Goal: Task Accomplishment & Management: Use online tool/utility

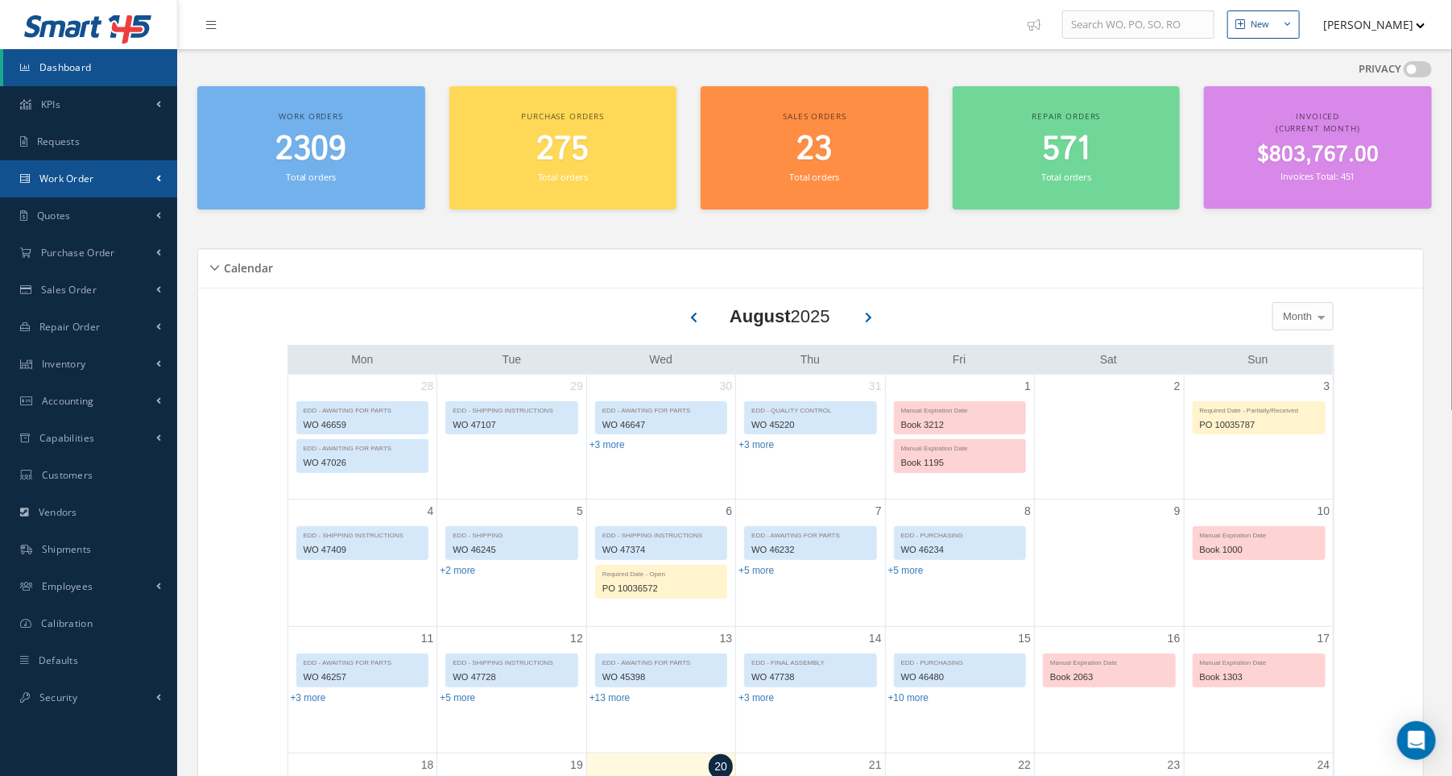
click at [137, 171] on link "Work Order" at bounding box center [88, 178] width 177 height 37
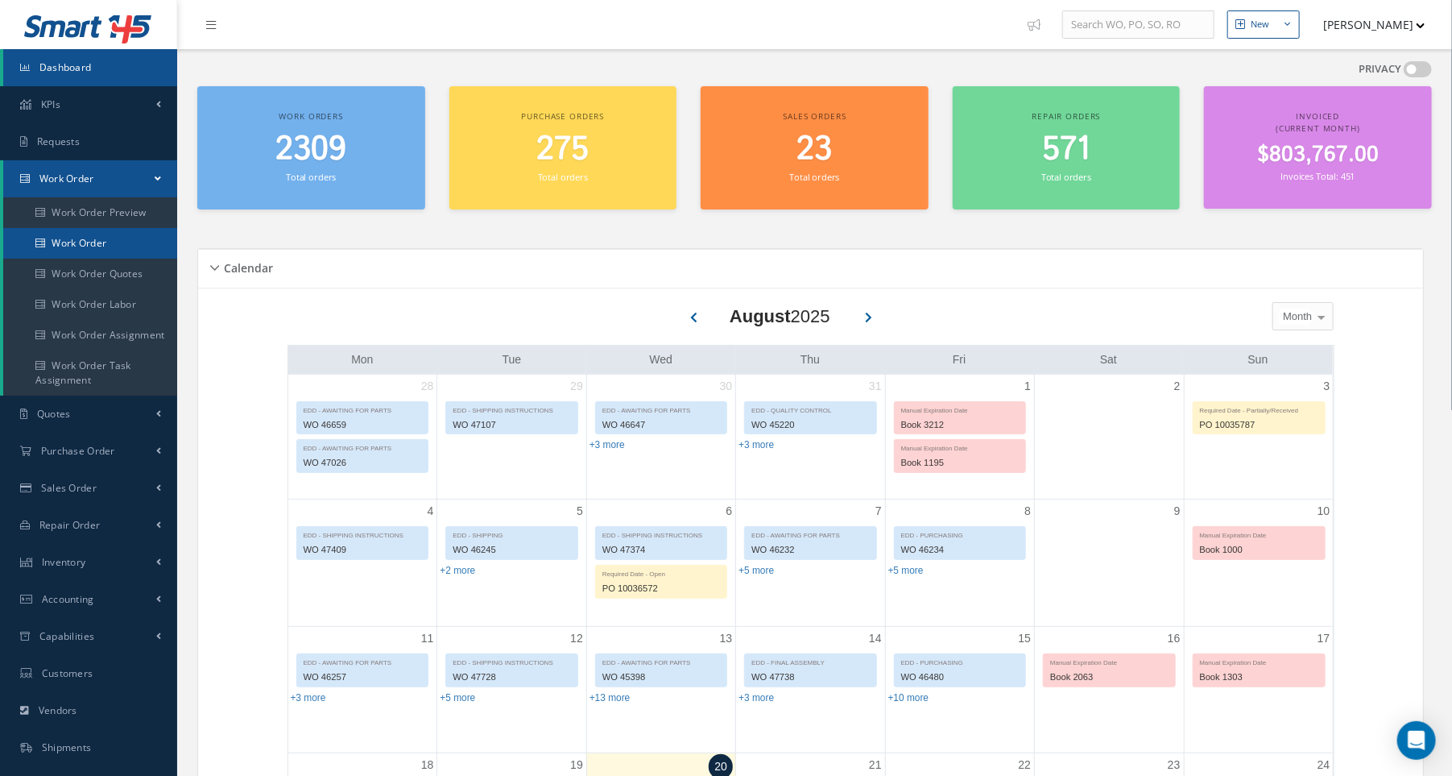
click at [120, 246] on link "Work Order" at bounding box center [90, 243] width 174 height 31
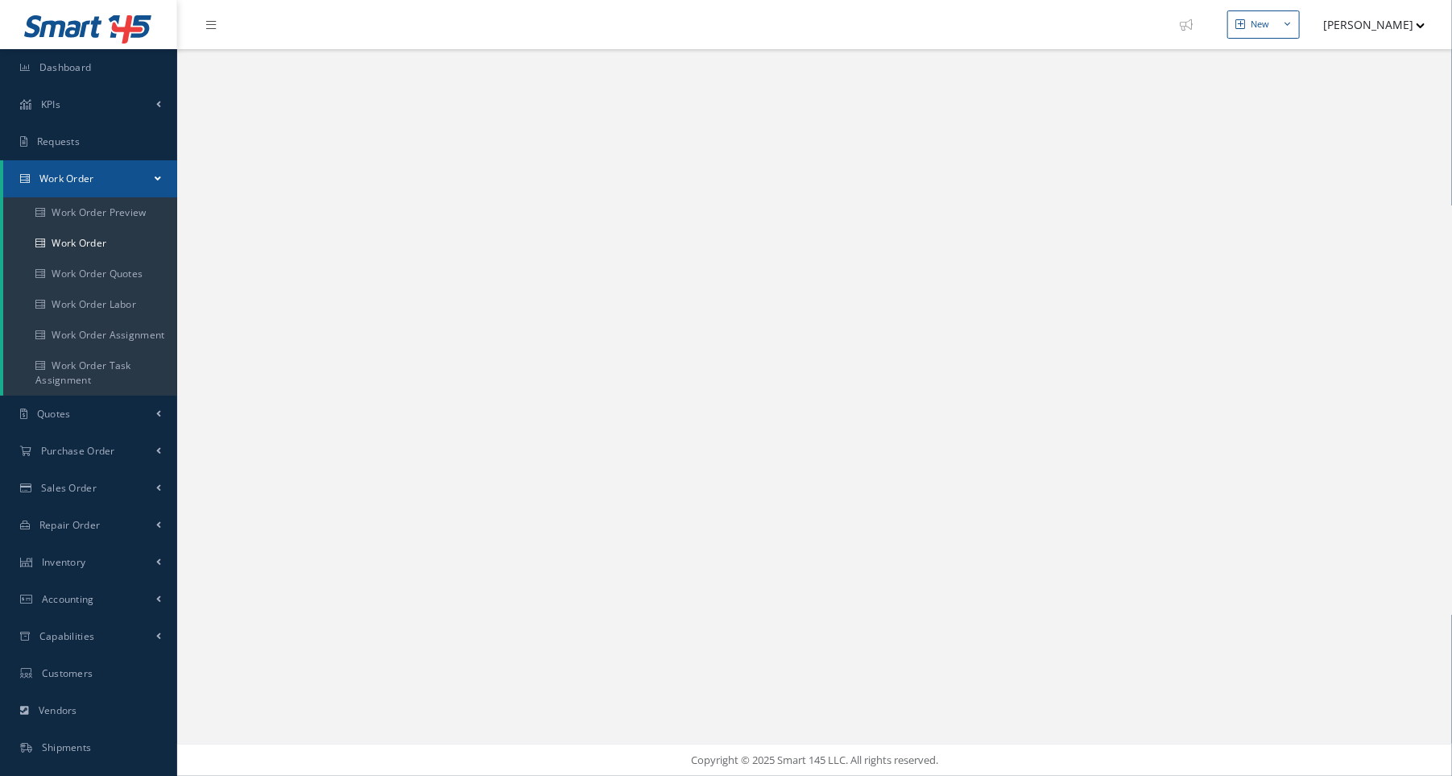
select select "25"
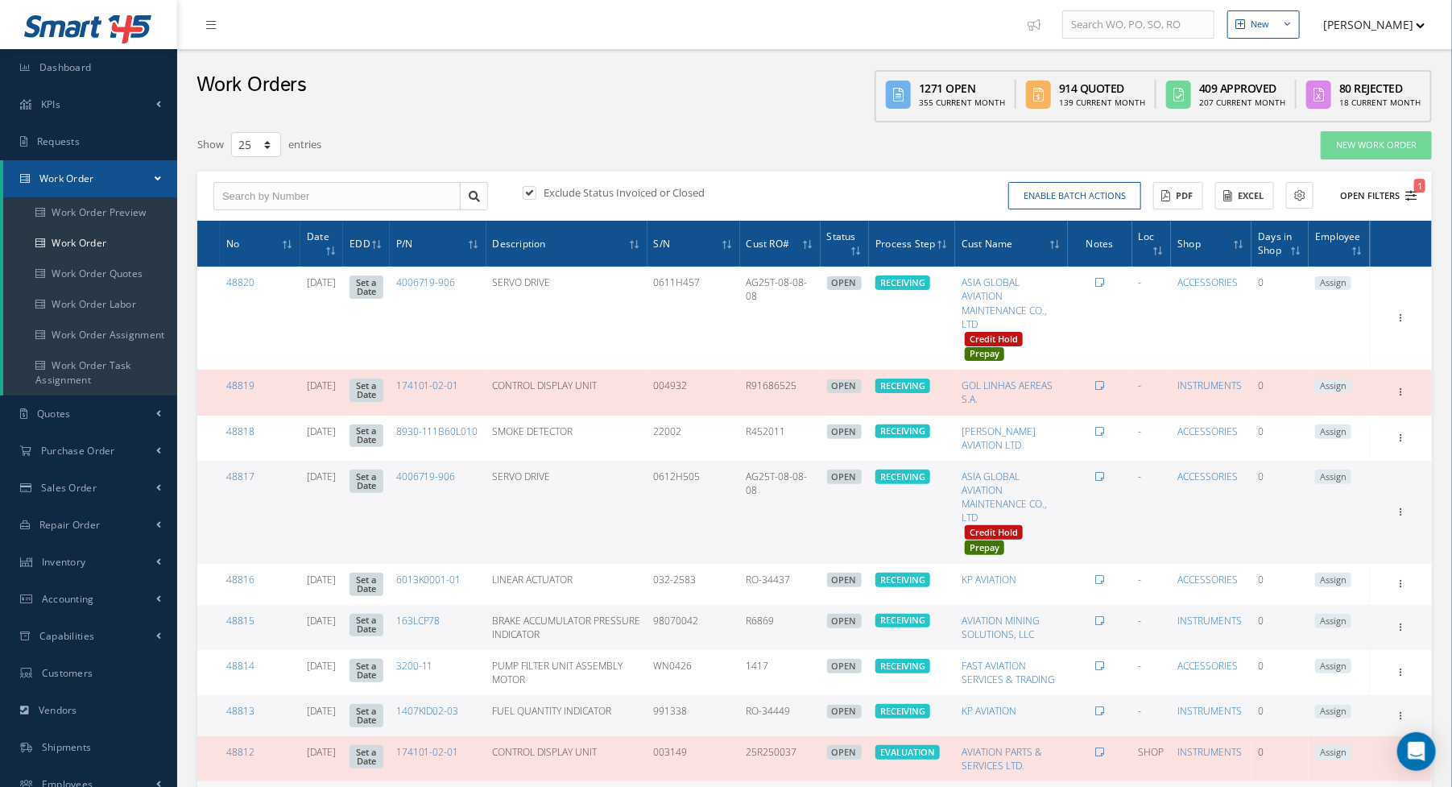
click at [1415, 190] on icon "1" at bounding box center [1411, 195] width 11 height 11
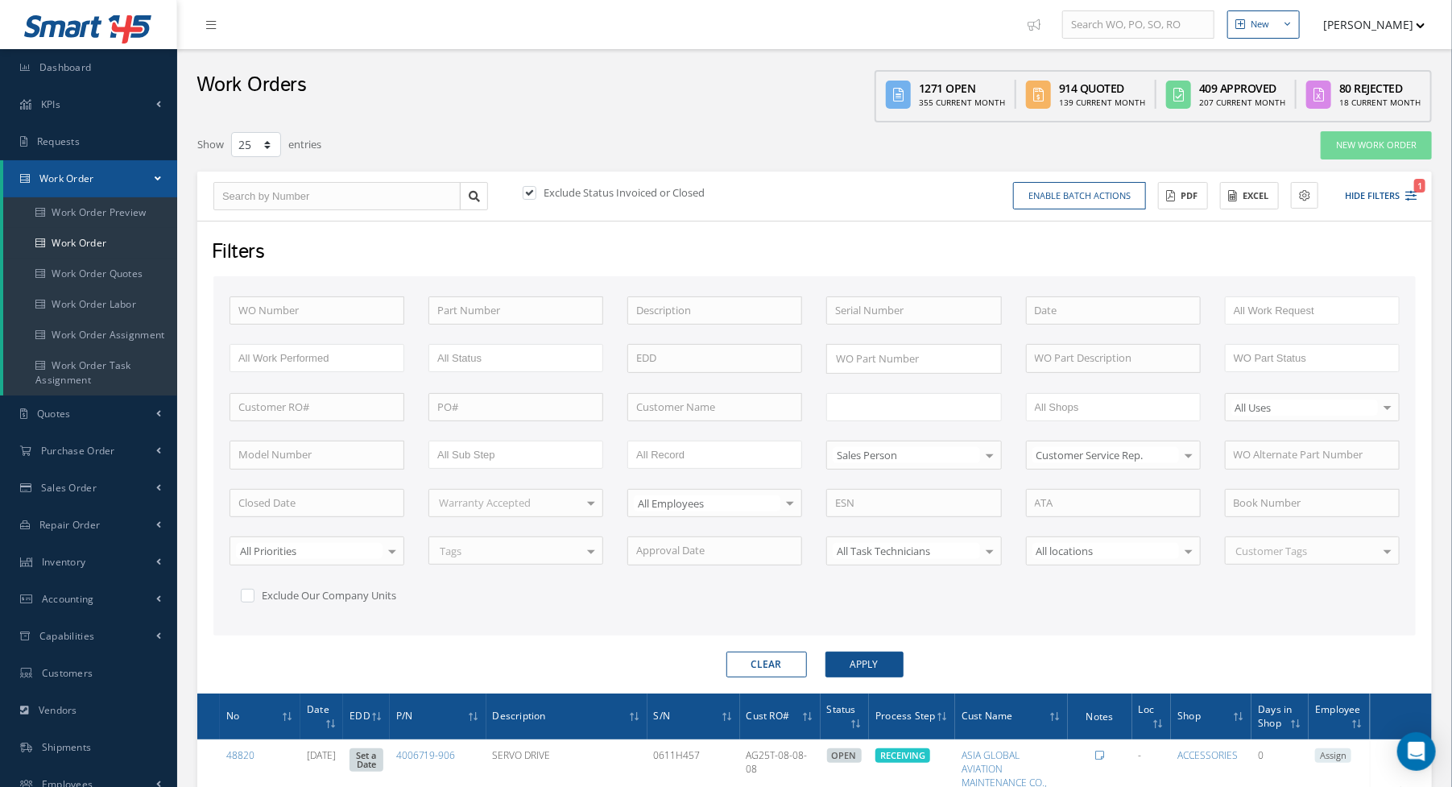
click at [873, 405] on input "text" at bounding box center [886, 407] width 102 height 20
type input "final"
click at [882, 640] on form "WO Number Part Number Description Serial Number - BENCH CHECK CALIBRATION INSPE…" at bounding box center [814, 476] width 1203 height 401
click at [887, 664] on button "Apply" at bounding box center [865, 665] width 78 height 26
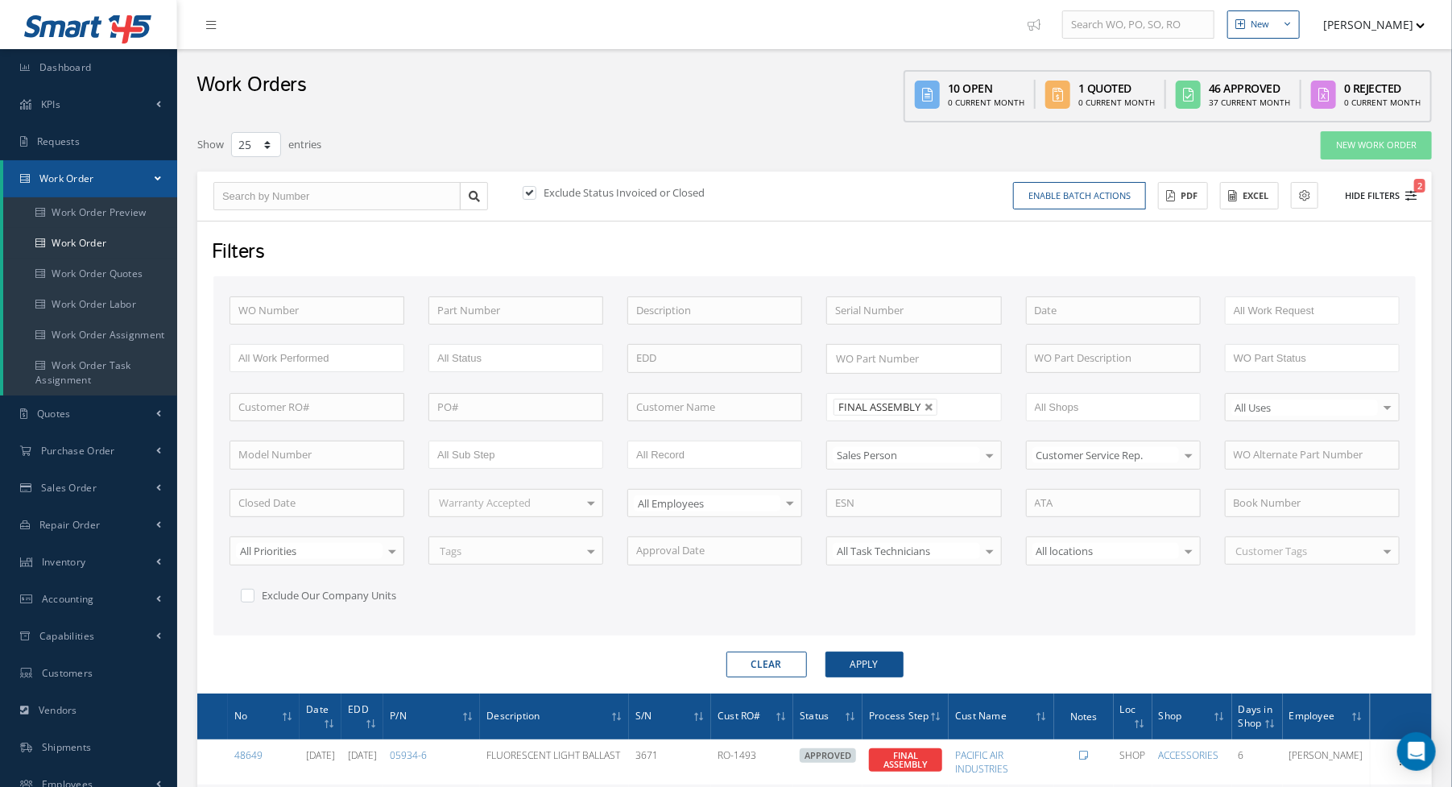
click at [1402, 197] on button "Hide Filters 2" at bounding box center [1374, 196] width 86 height 27
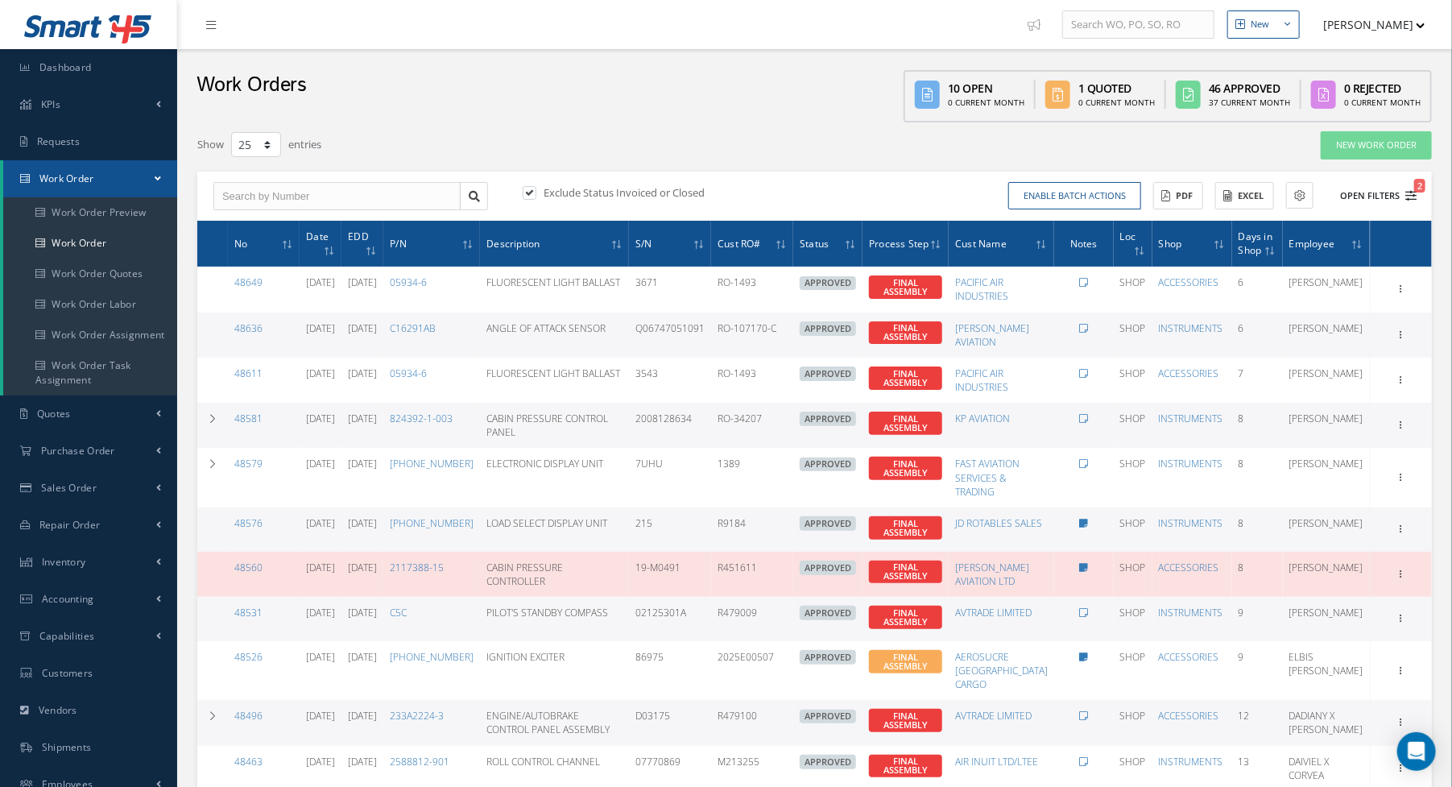
click at [1413, 195] on icon "2" at bounding box center [1411, 195] width 11 height 11
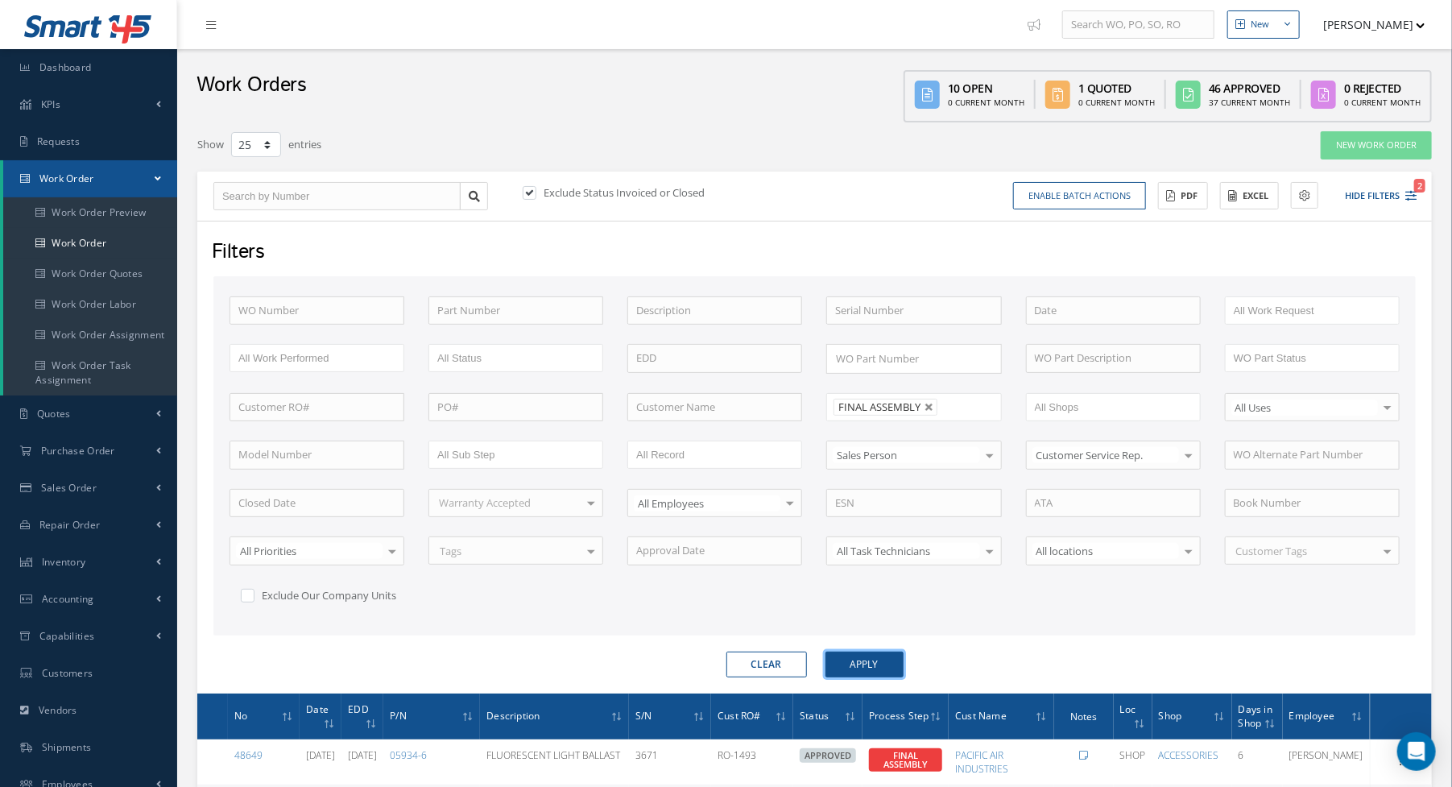
click at [841, 664] on button "Apply" at bounding box center [865, 665] width 78 height 26
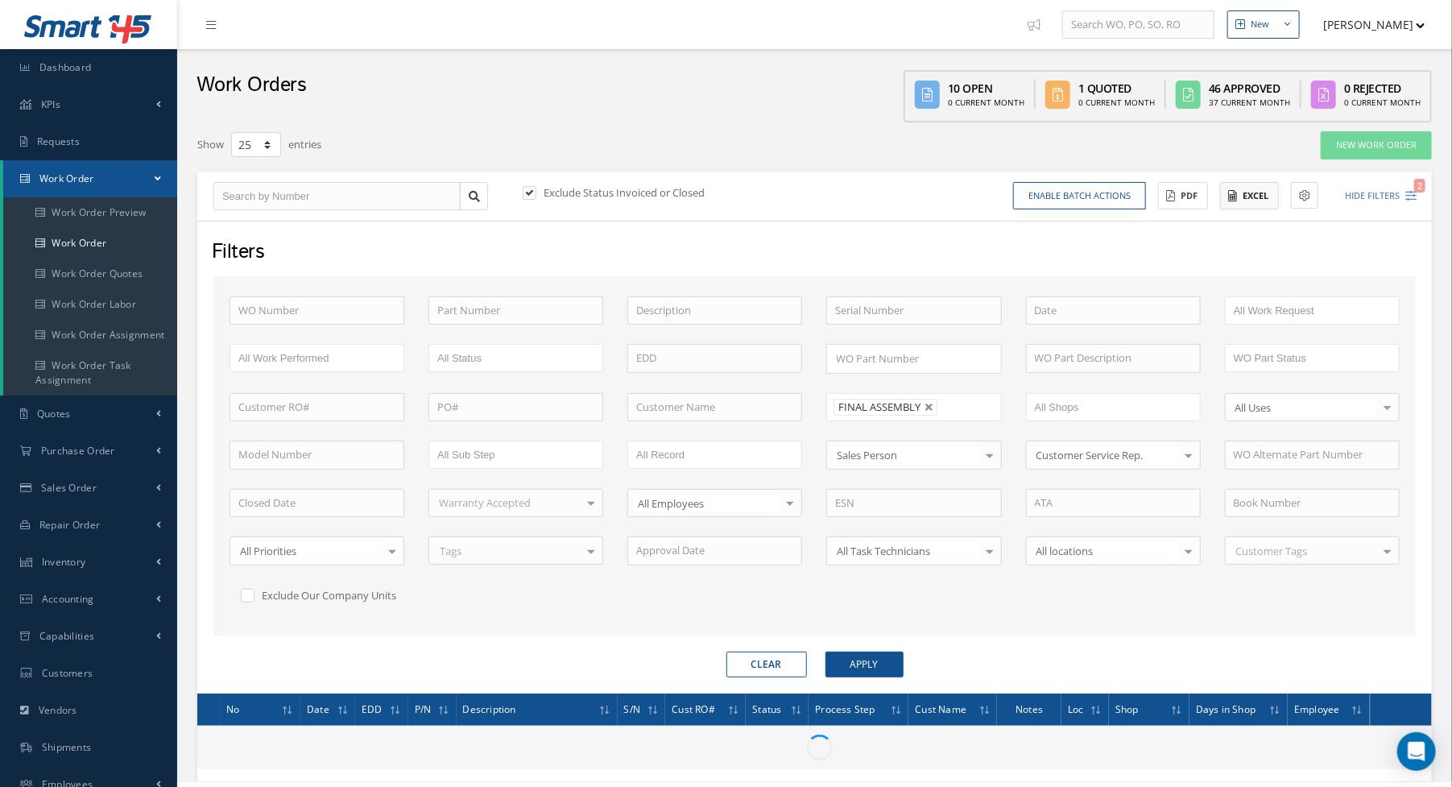
click at [1264, 192] on button "Excel" at bounding box center [1249, 196] width 59 height 28
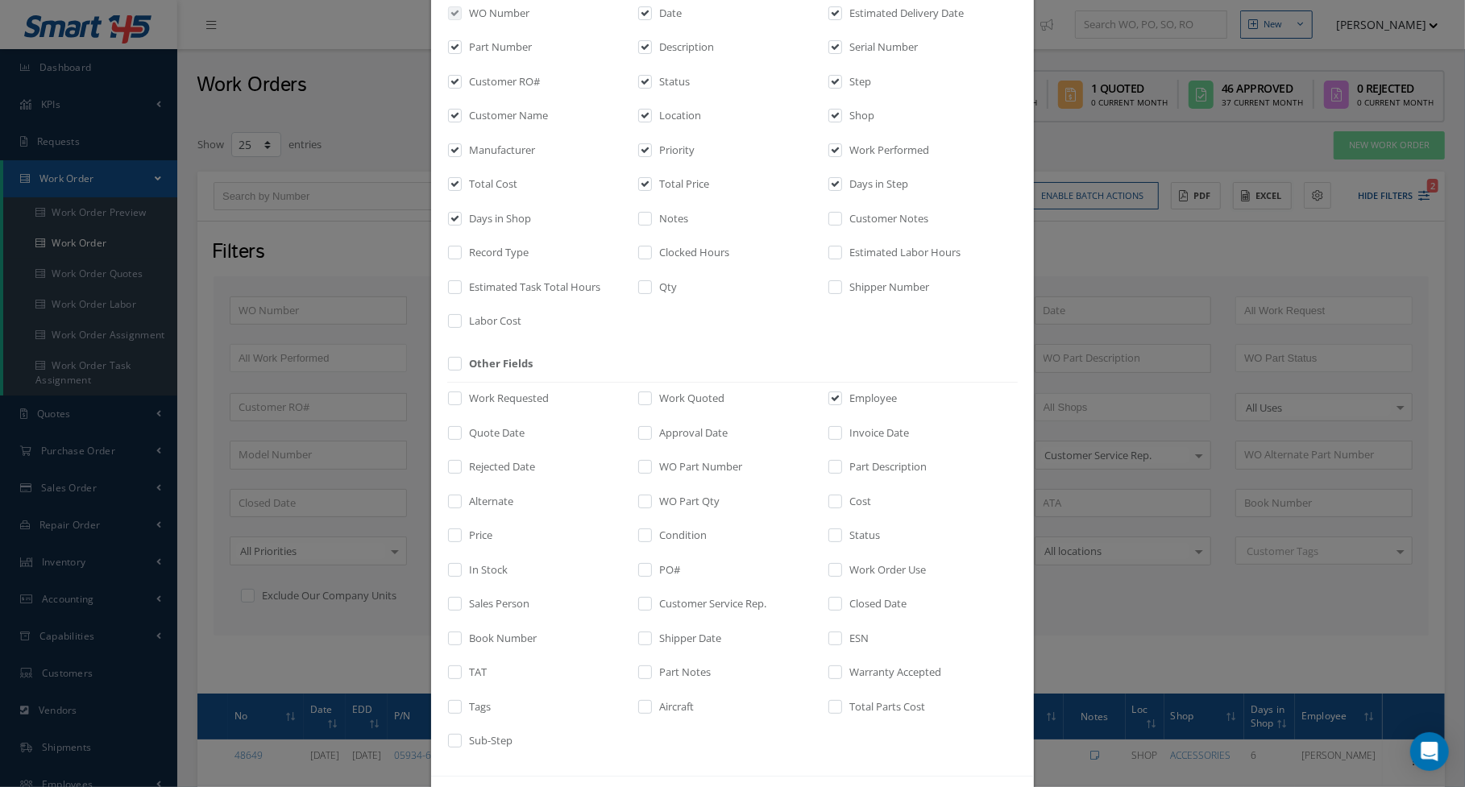
scroll to position [178, 0]
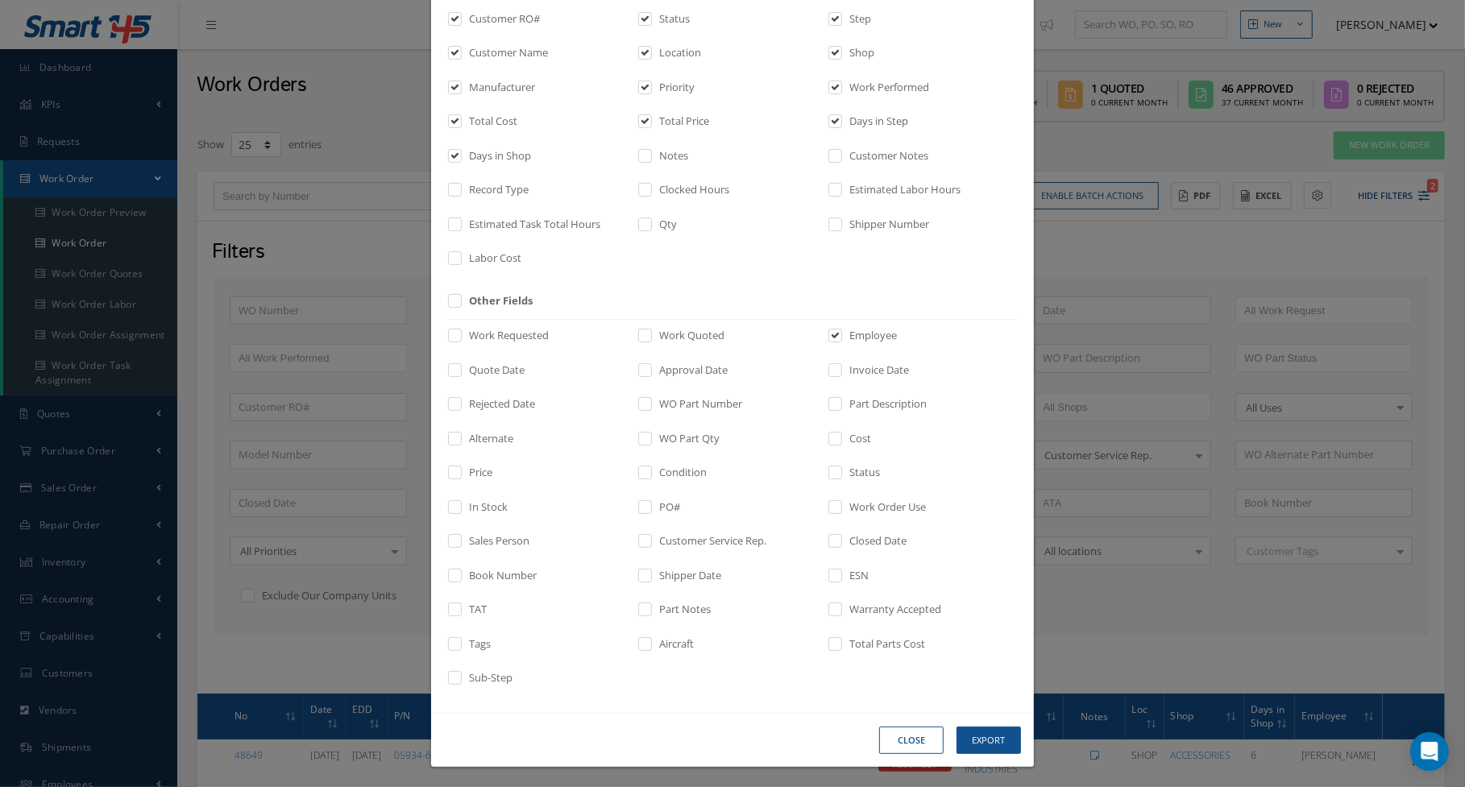
click at [0, 0] on div "Close Export" at bounding box center [0, 0] width 0 height 0
click at [0, 0] on button "Export" at bounding box center [0, 0] width 0 height 0
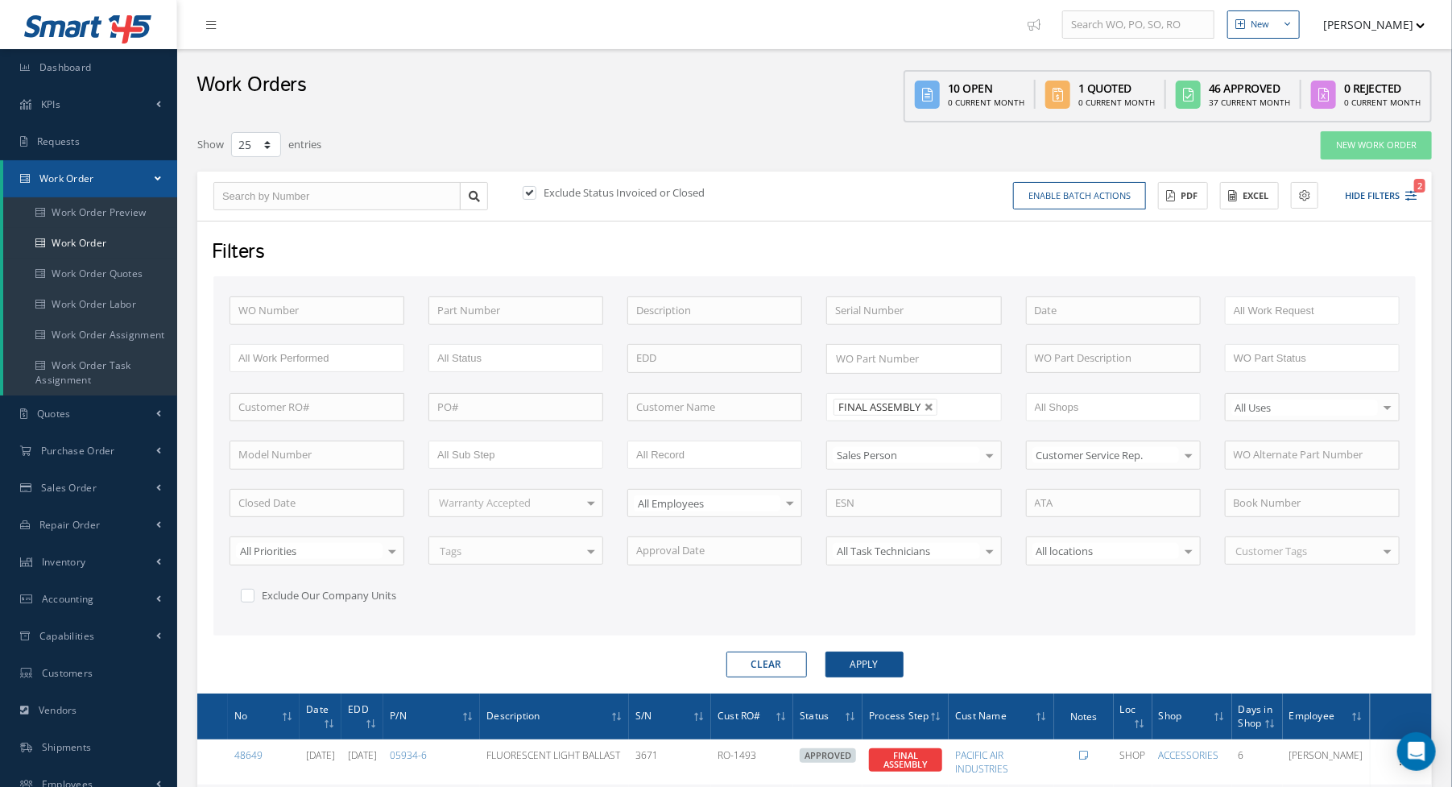
click at [952, 215] on div "Exclude Status Invoiced or Closed Enable batch actions Update Work Orders Close…" at bounding box center [814, 197] width 1235 height 50
click at [743, 661] on button "Clear" at bounding box center [767, 665] width 81 height 26
type input "All Proccess Step"
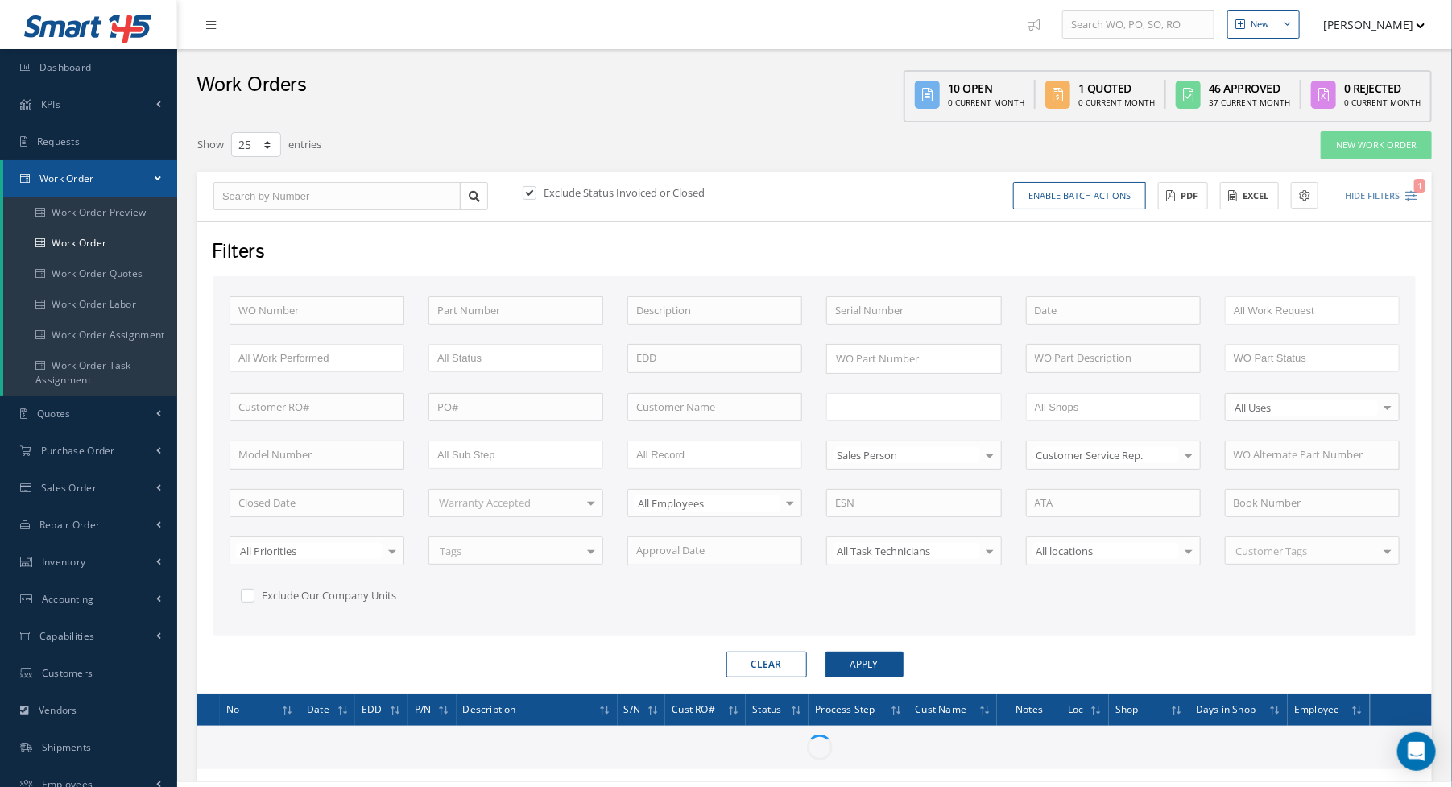
click at [914, 402] on input "text" at bounding box center [886, 407] width 102 height 20
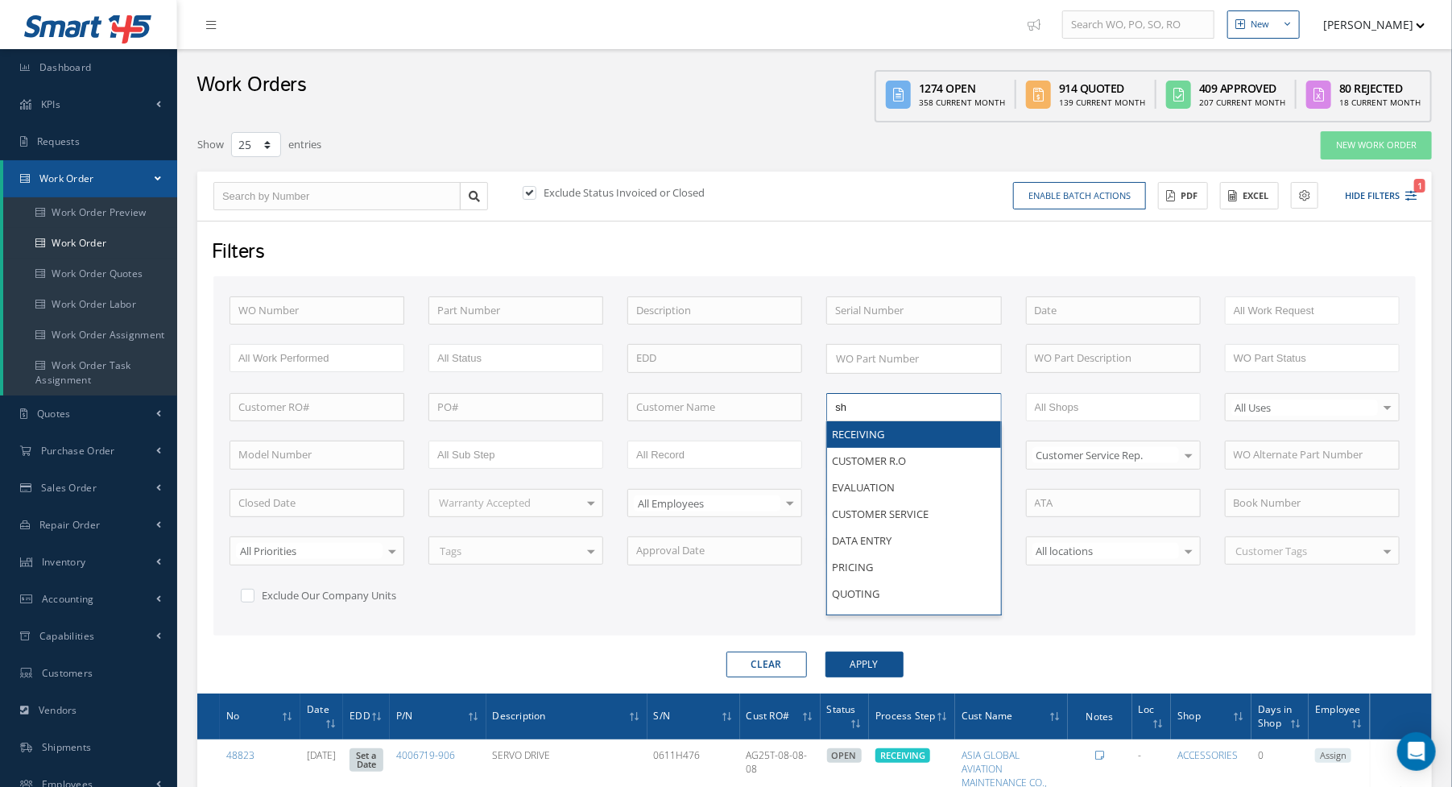
type input "shi"
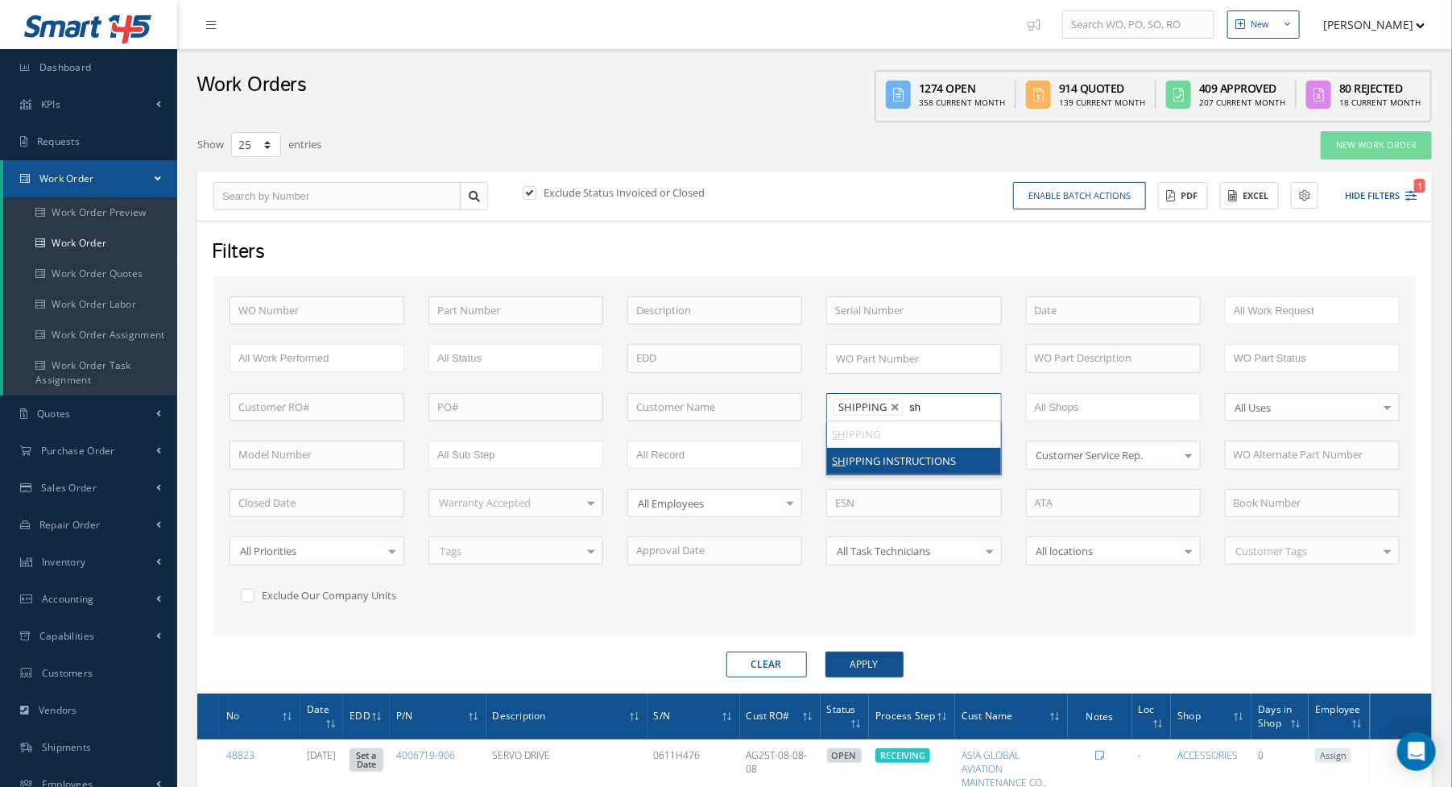
type input "shi"
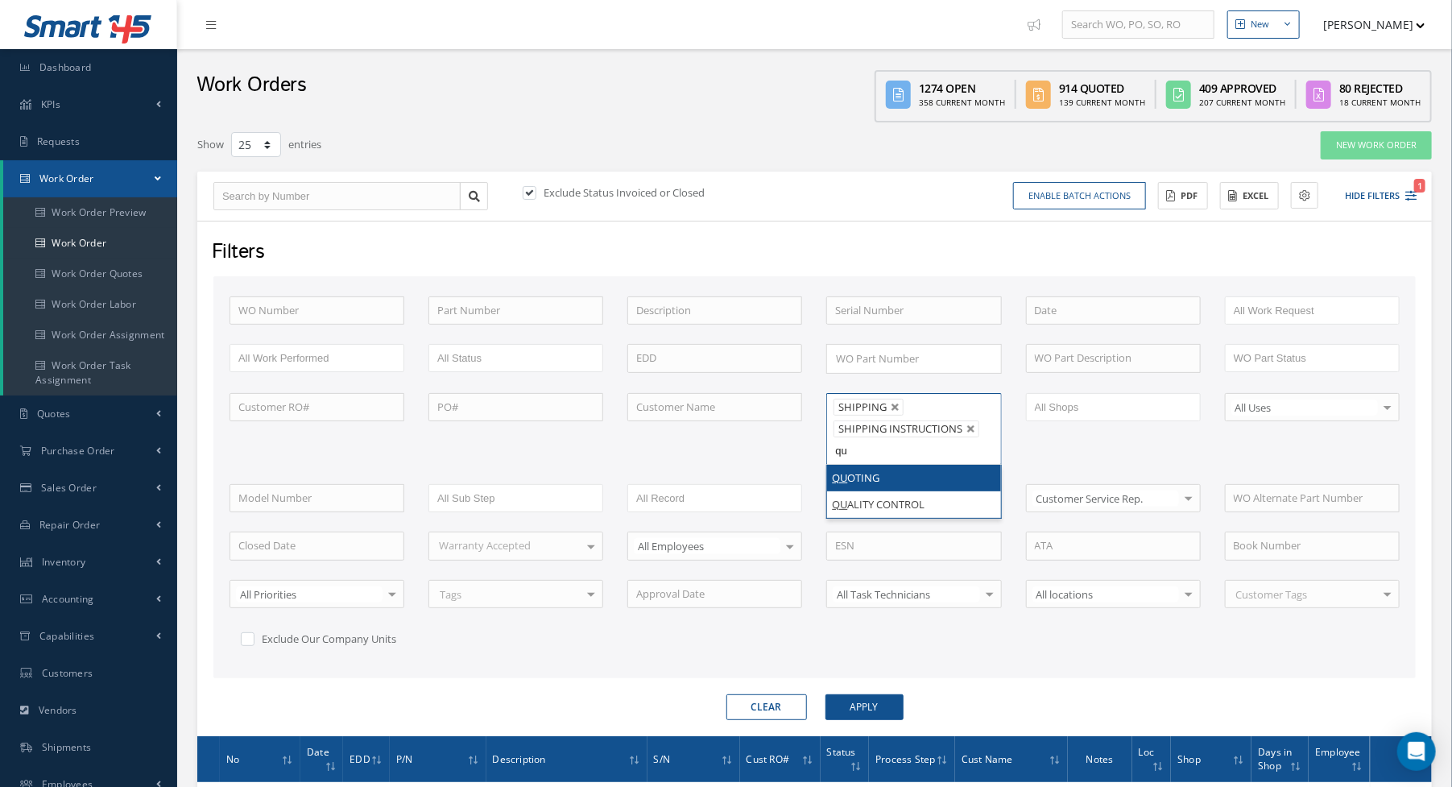
type input "qua"
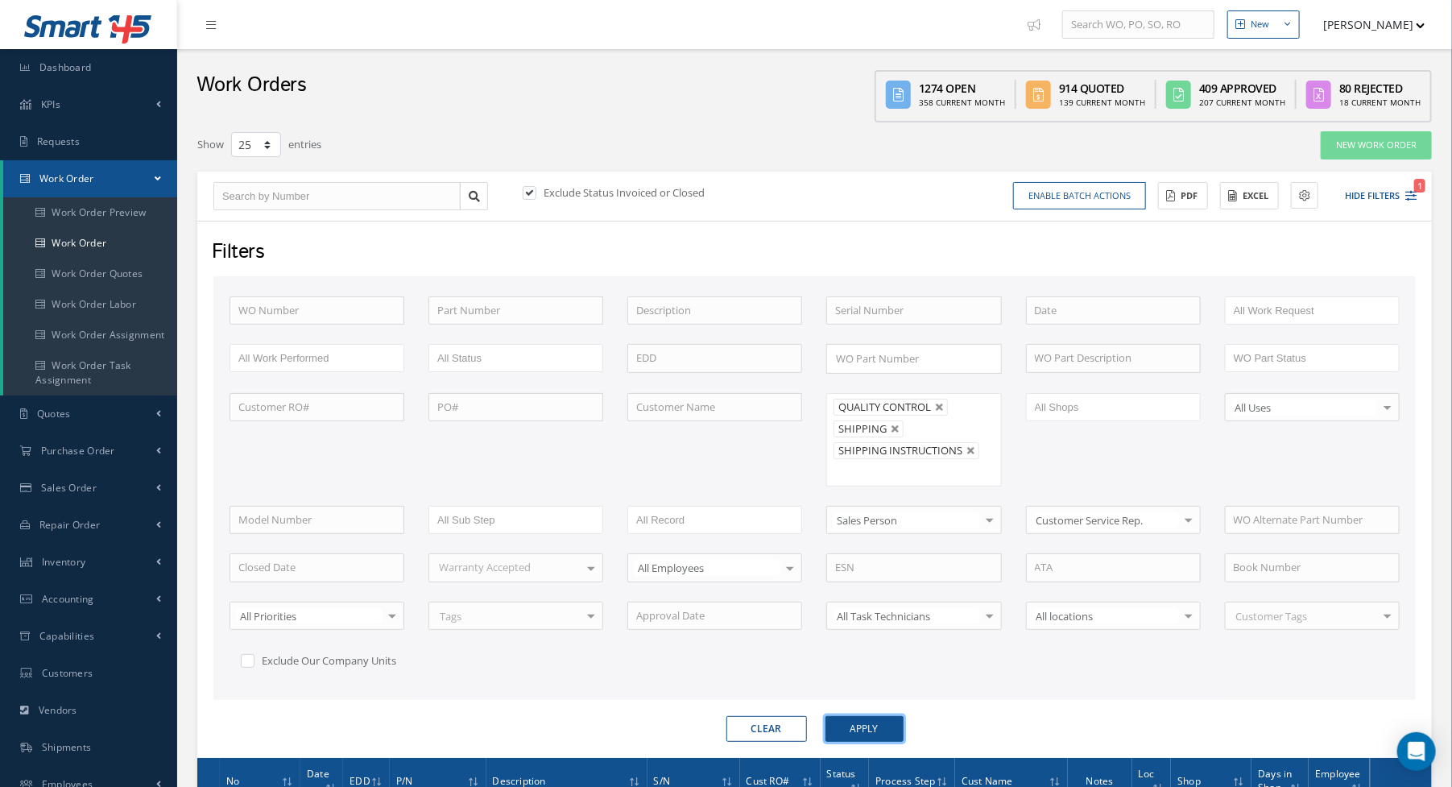
click at [885, 722] on button "Apply" at bounding box center [865, 729] width 78 height 26
click at [1235, 205] on button "Excel" at bounding box center [1249, 196] width 59 height 28
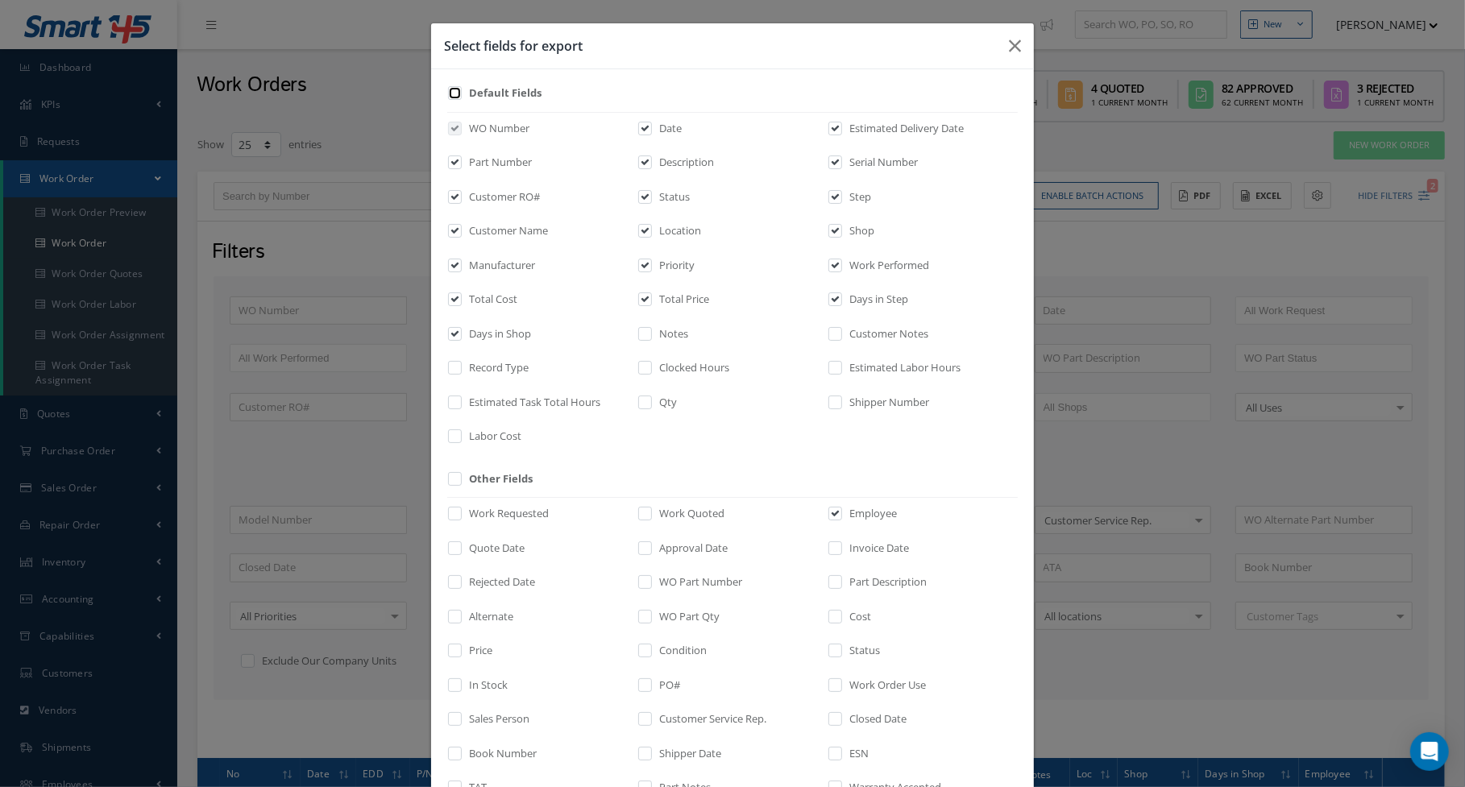
click at [450, 94] on input "checkbox" at bounding box center [455, 98] width 10 height 19
checkbox input "true"
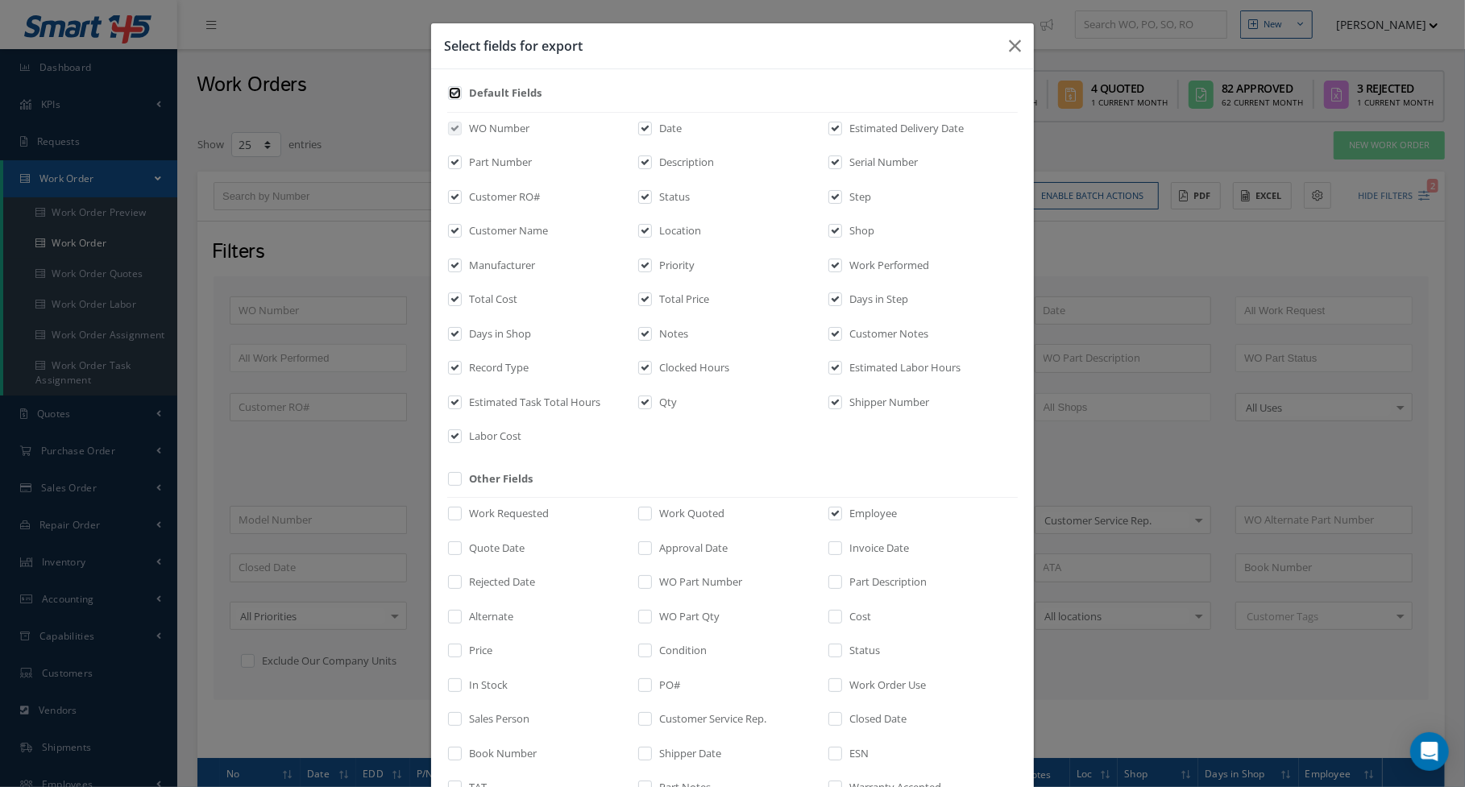
checkbox input "true"
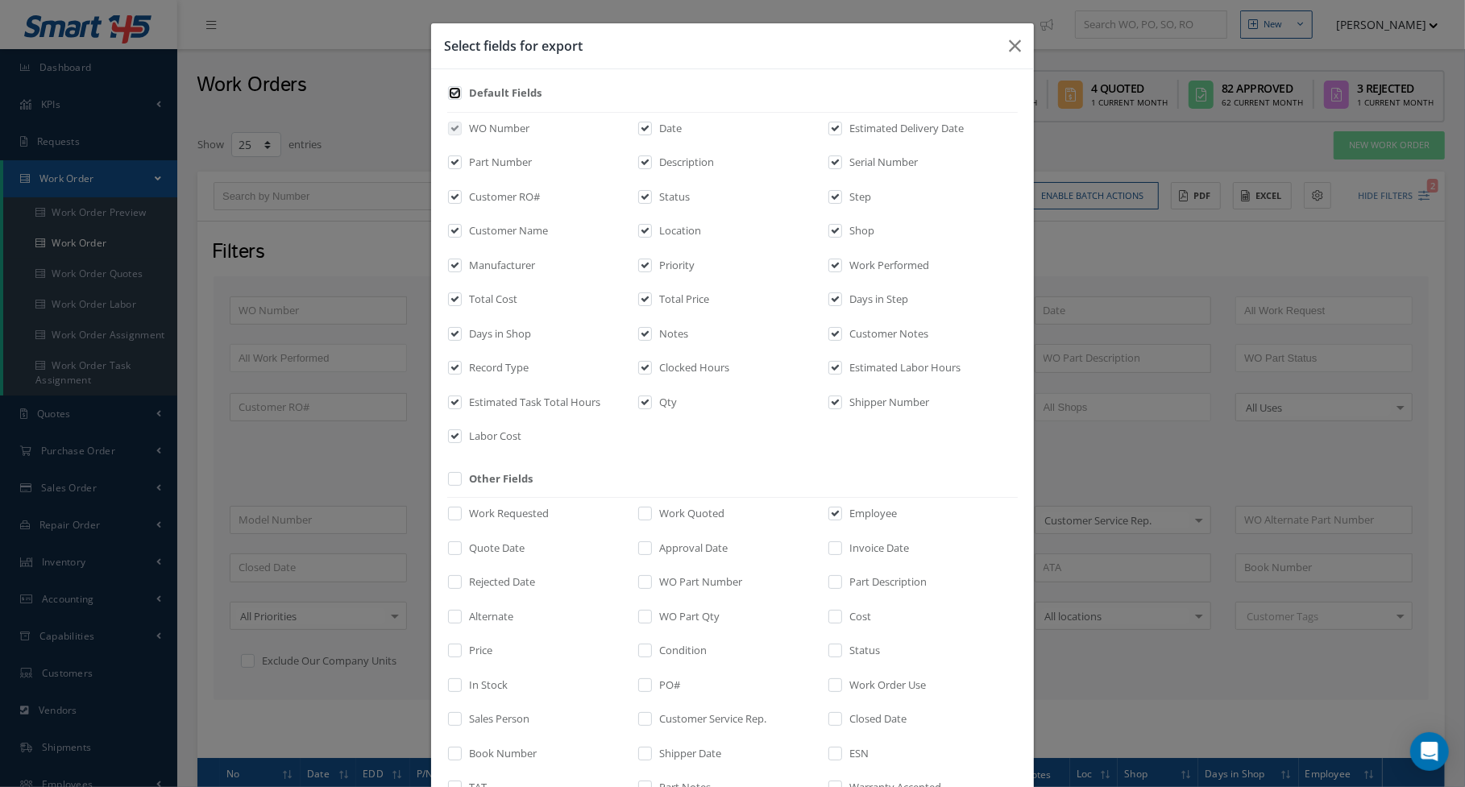
checkbox input "true"
click at [450, 91] on input "checkbox" at bounding box center [455, 98] width 10 height 19
checkbox input "false"
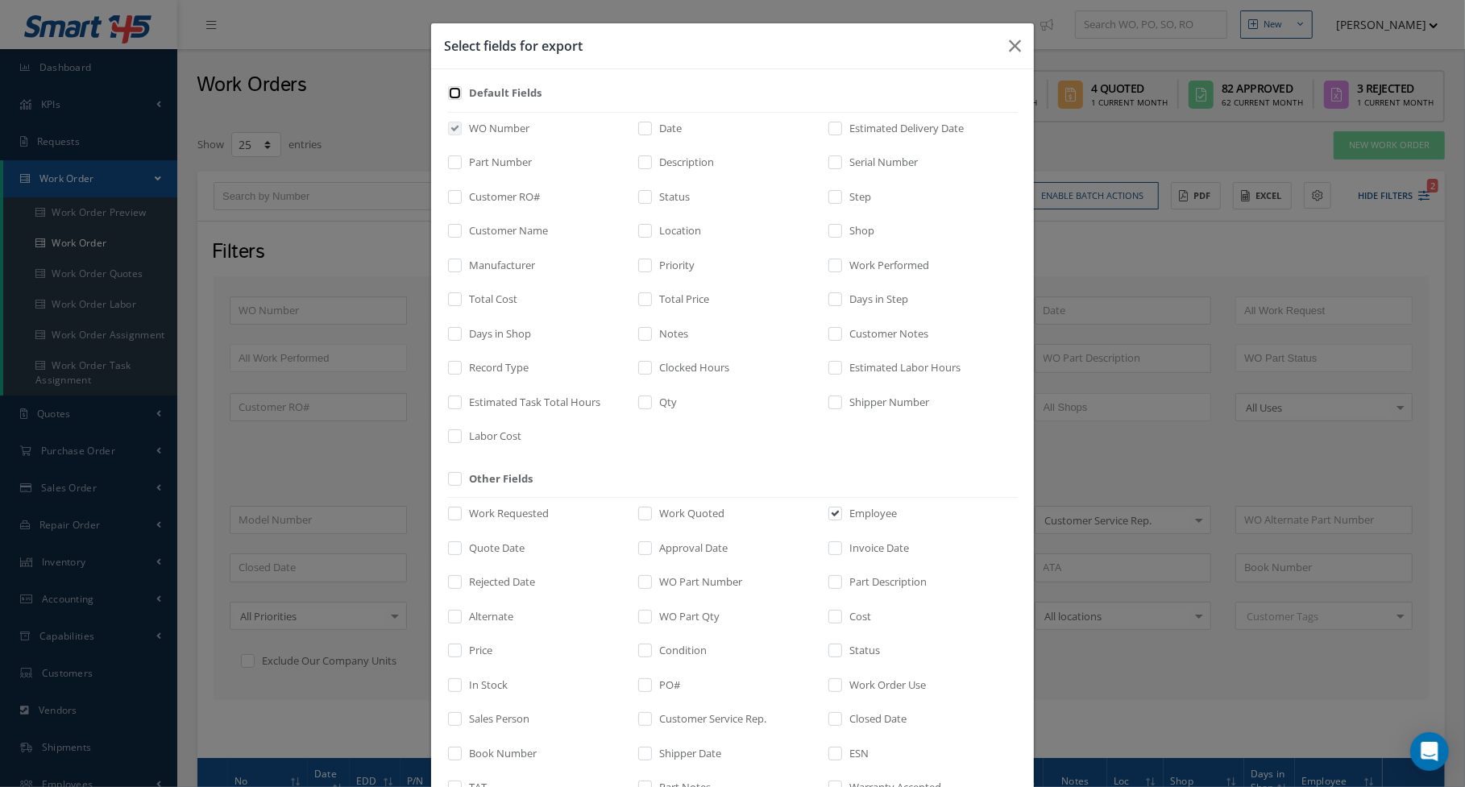
checkbox input "false"
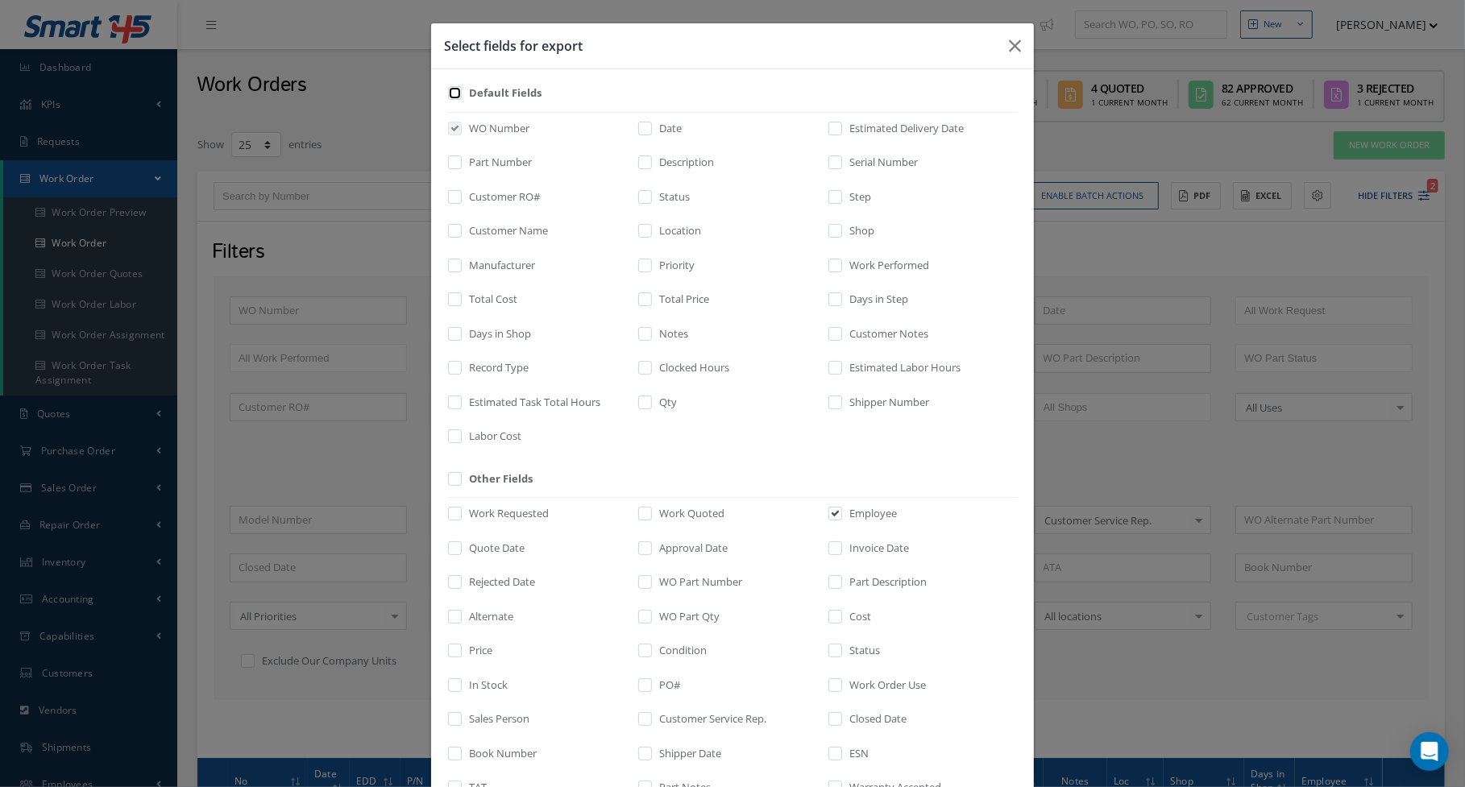
checkbox input "false"
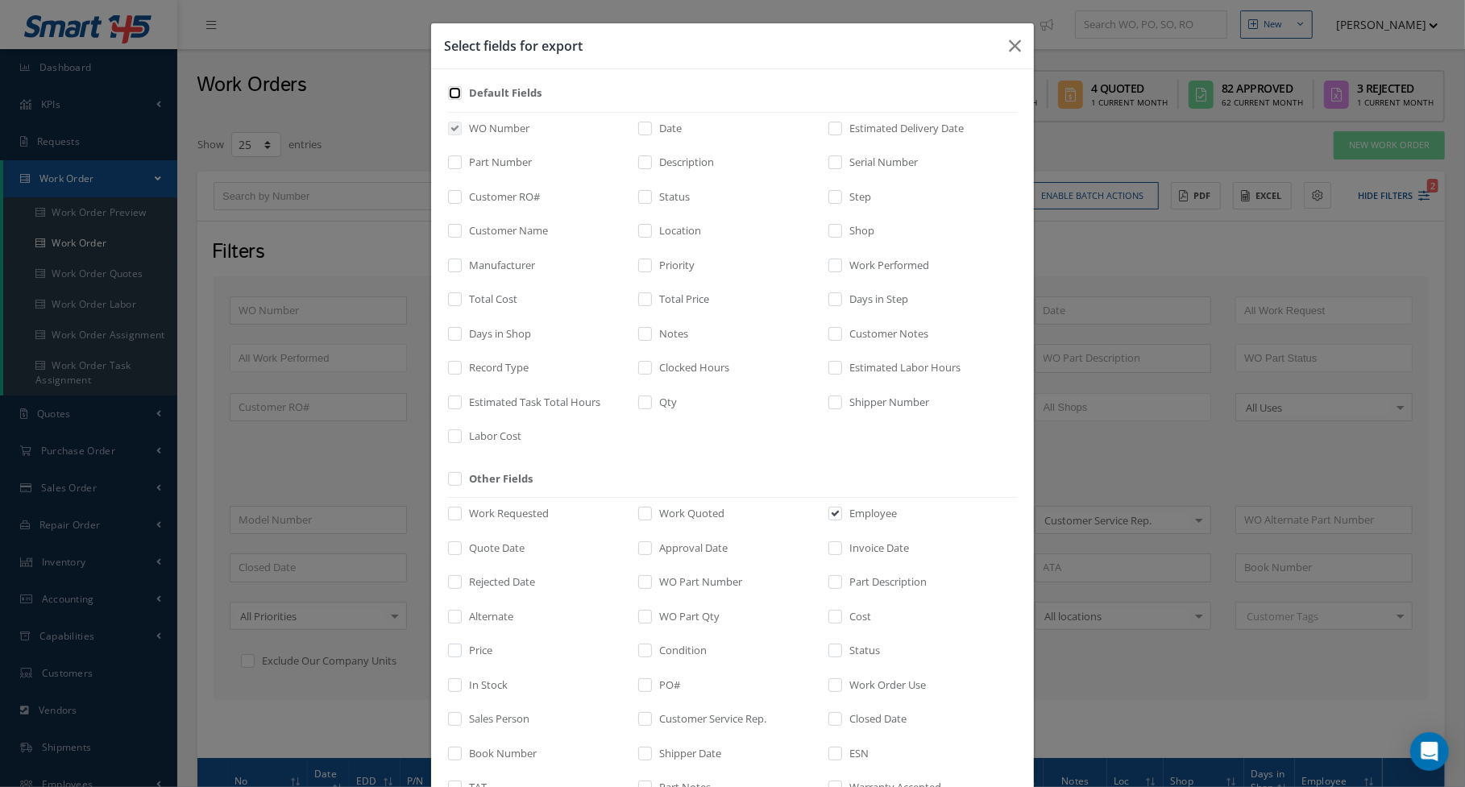
checkbox input "false"
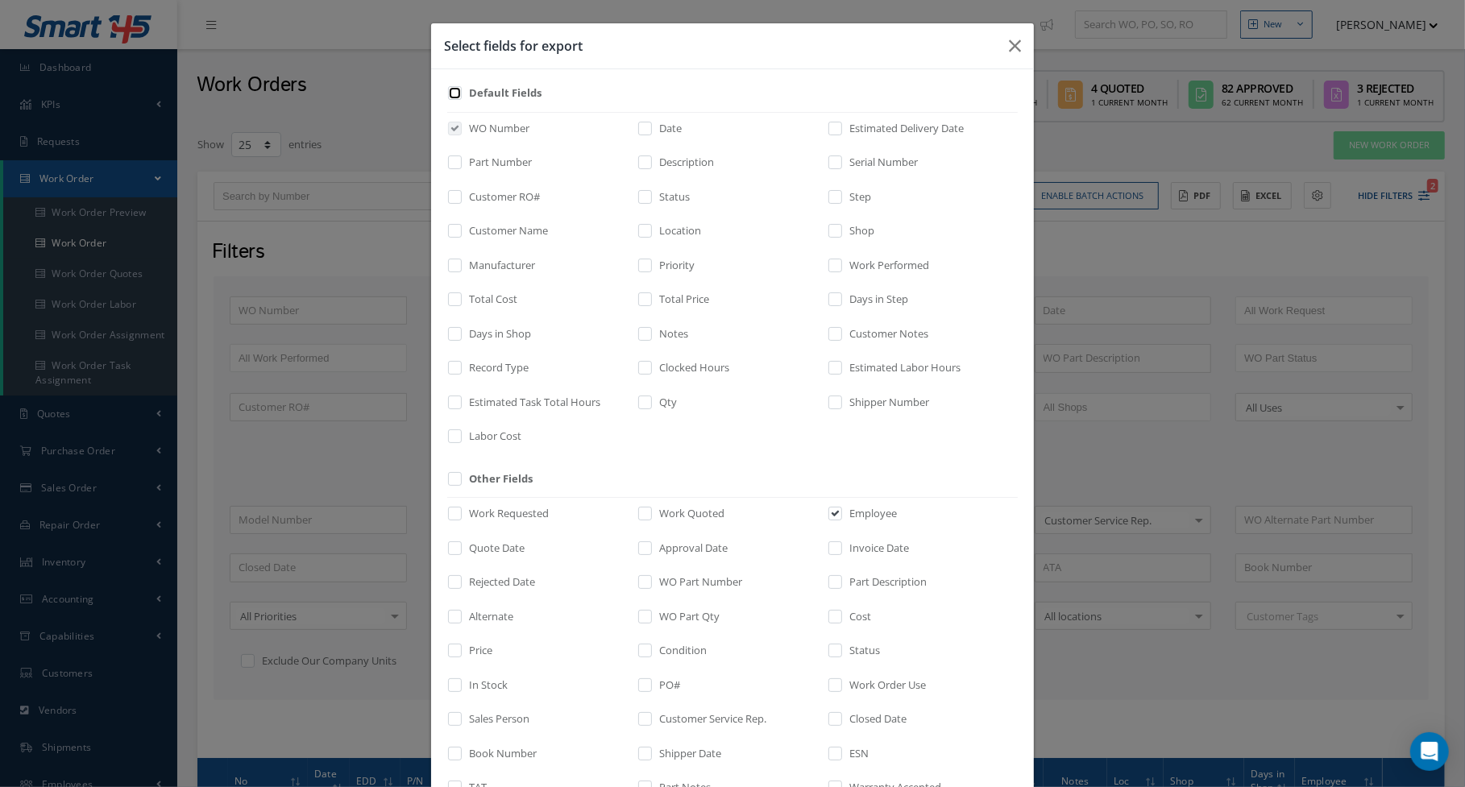
checkbox input "false"
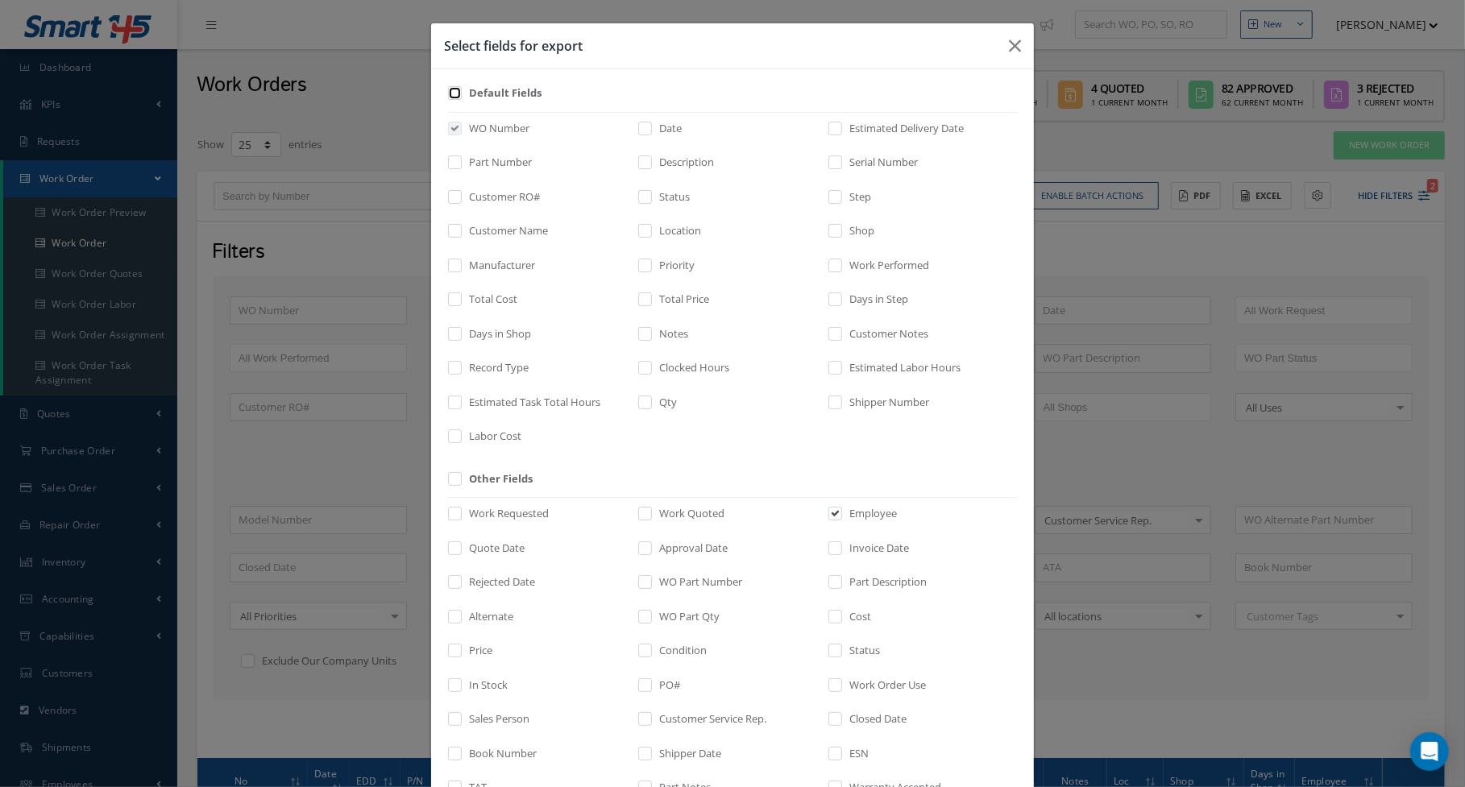
checkbox input "false"
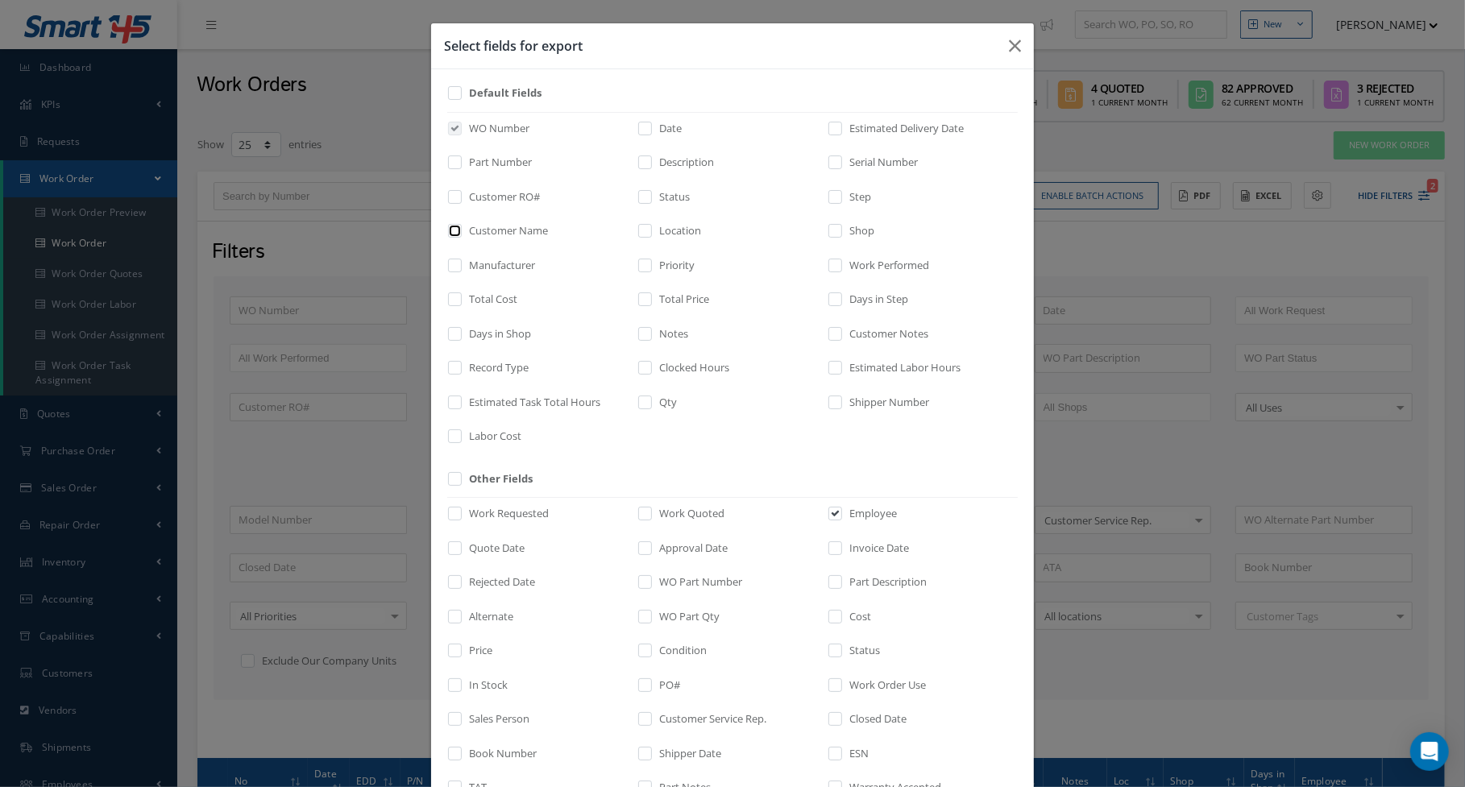
click at [450, 228] on input "checkbox" at bounding box center [455, 236] width 10 height 19
checkbox input "true"
click at [640, 302] on input "checkbox" at bounding box center [645, 305] width 10 height 19
checkbox input "true"
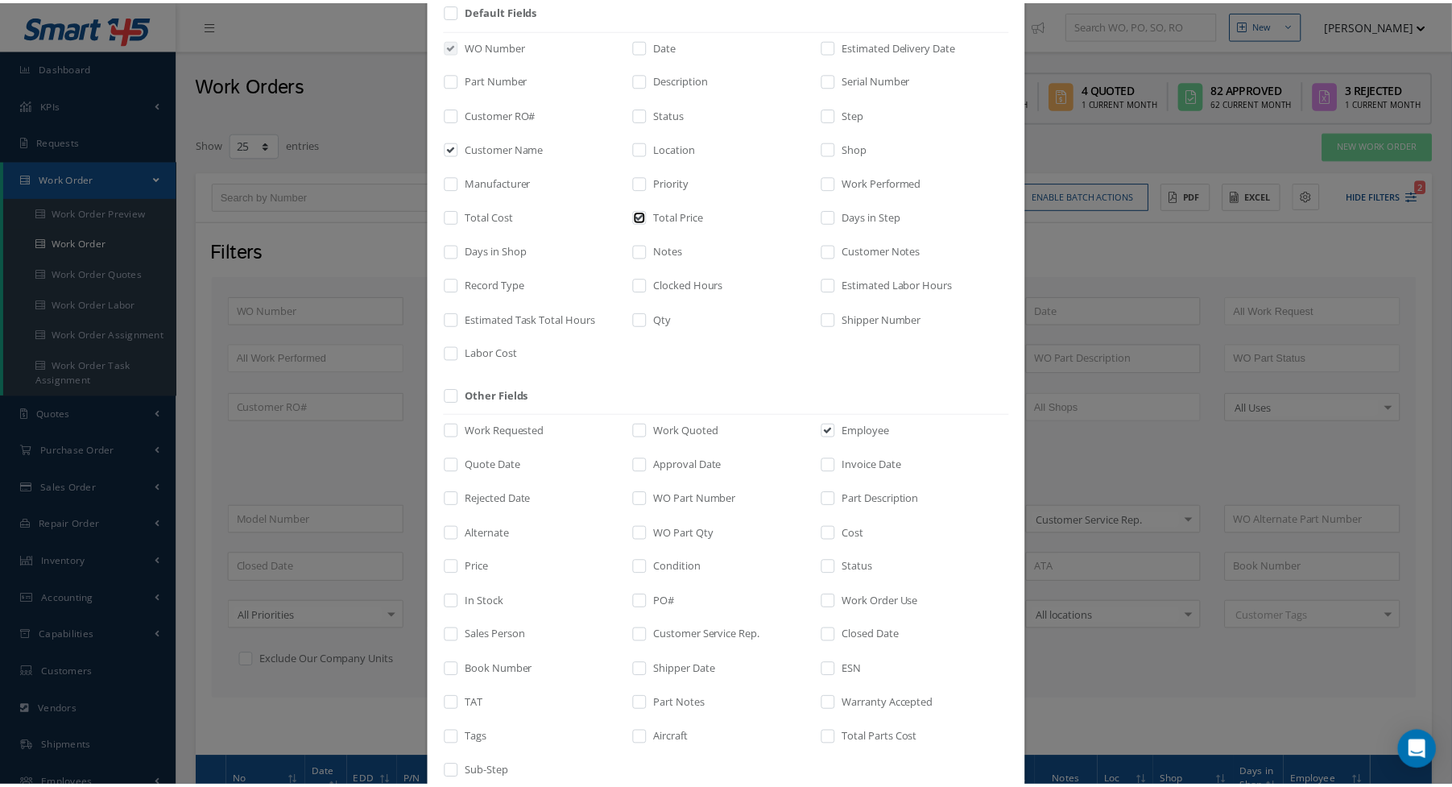
scroll to position [178, 0]
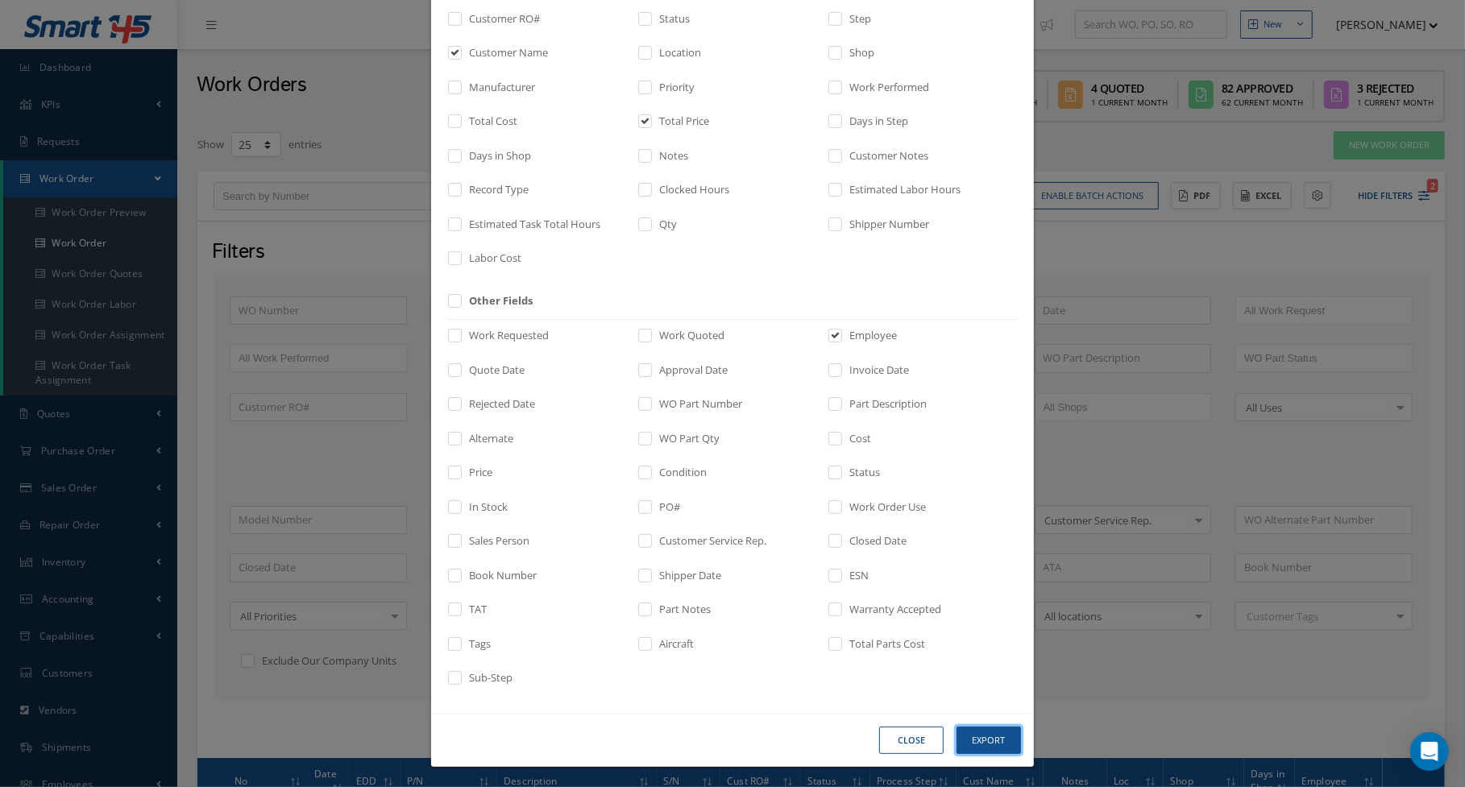
click at [0, 0] on button "Export" at bounding box center [0, 0] width 0 height 0
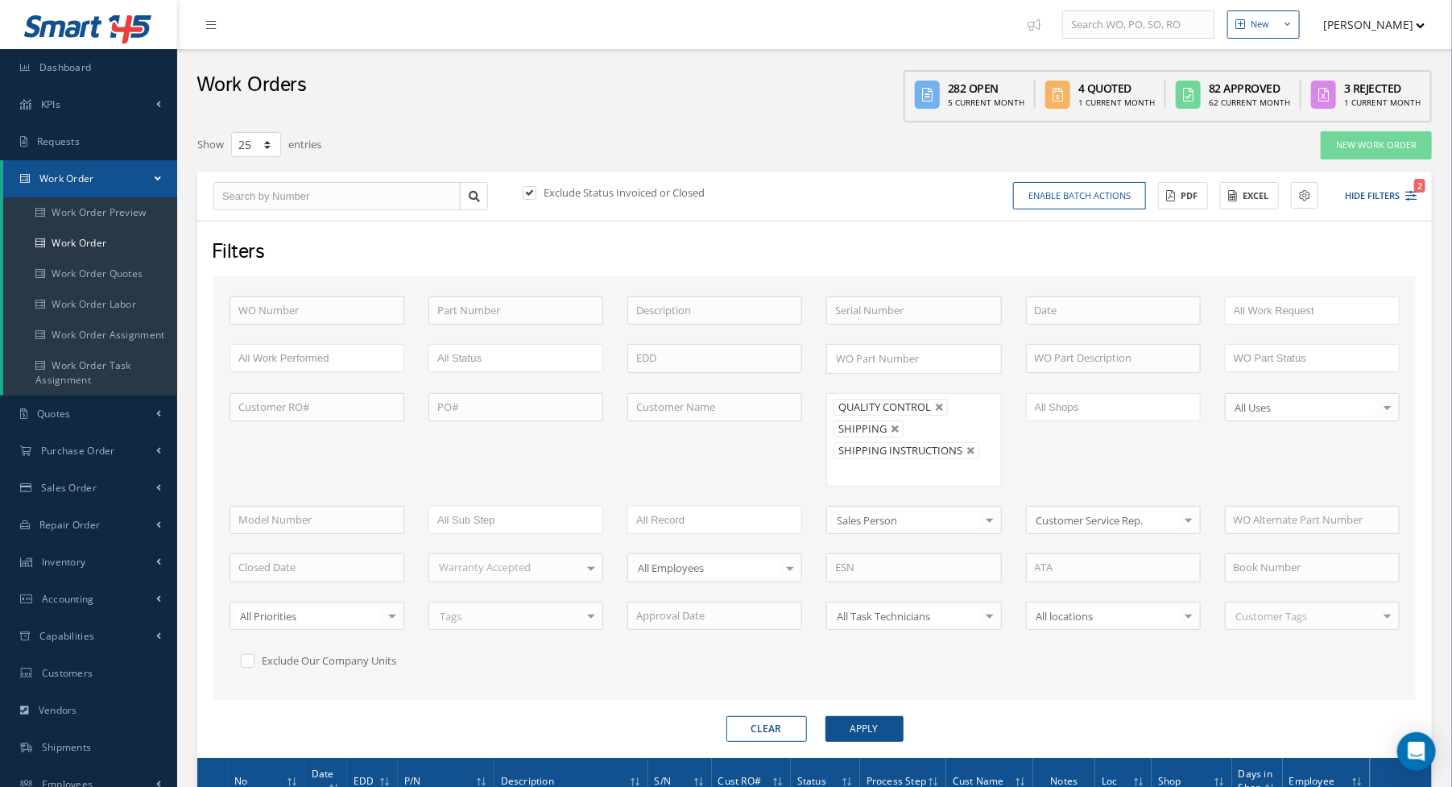
click at [847, 233] on div "Filters WO Number Part Number Description Serial Number - BENCH CHECK CALIBRATI…" at bounding box center [814, 489] width 1235 height 537
click at [108, 451] on span "Purchase Order" at bounding box center [78, 451] width 74 height 14
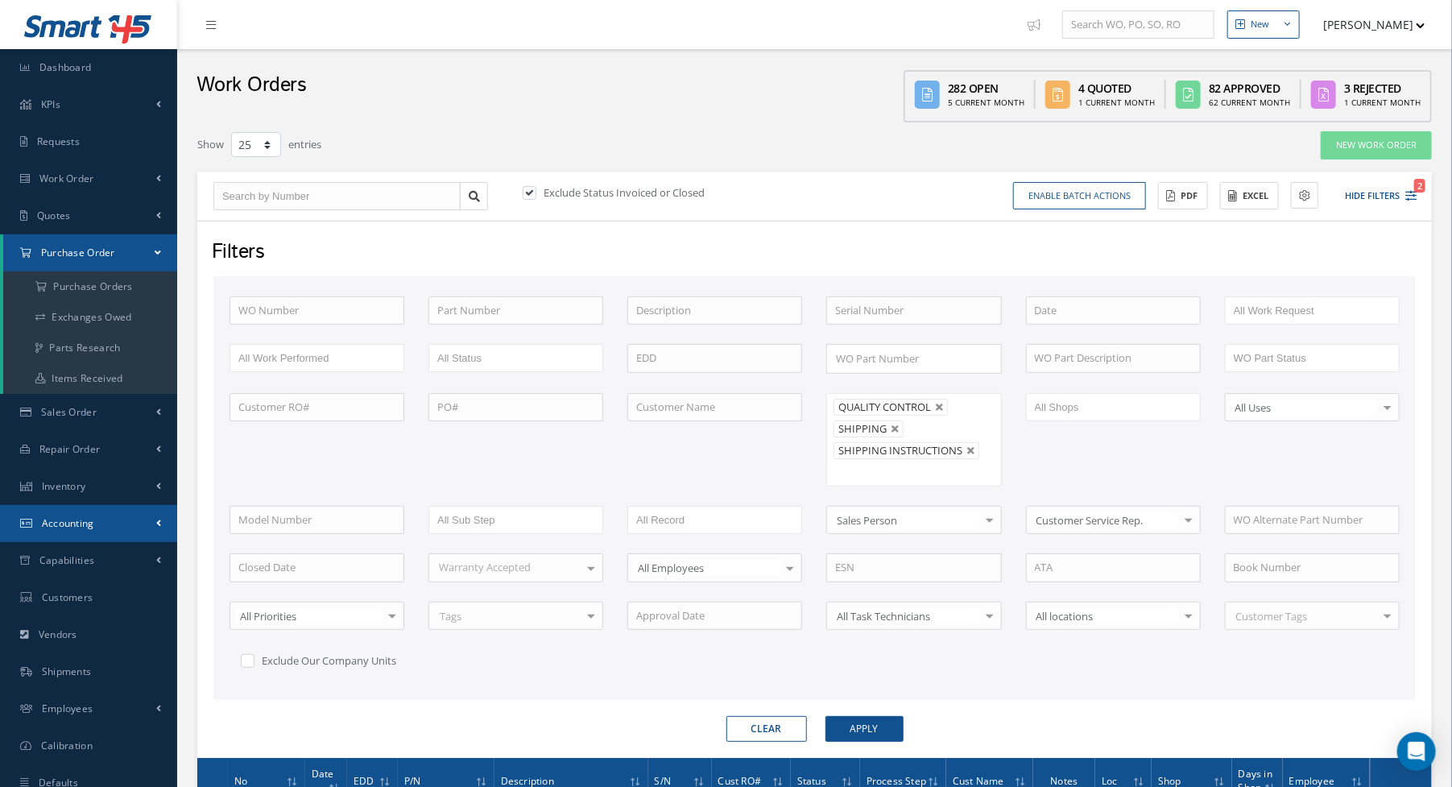
click at [87, 517] on span "Accounting" at bounding box center [68, 523] width 52 height 14
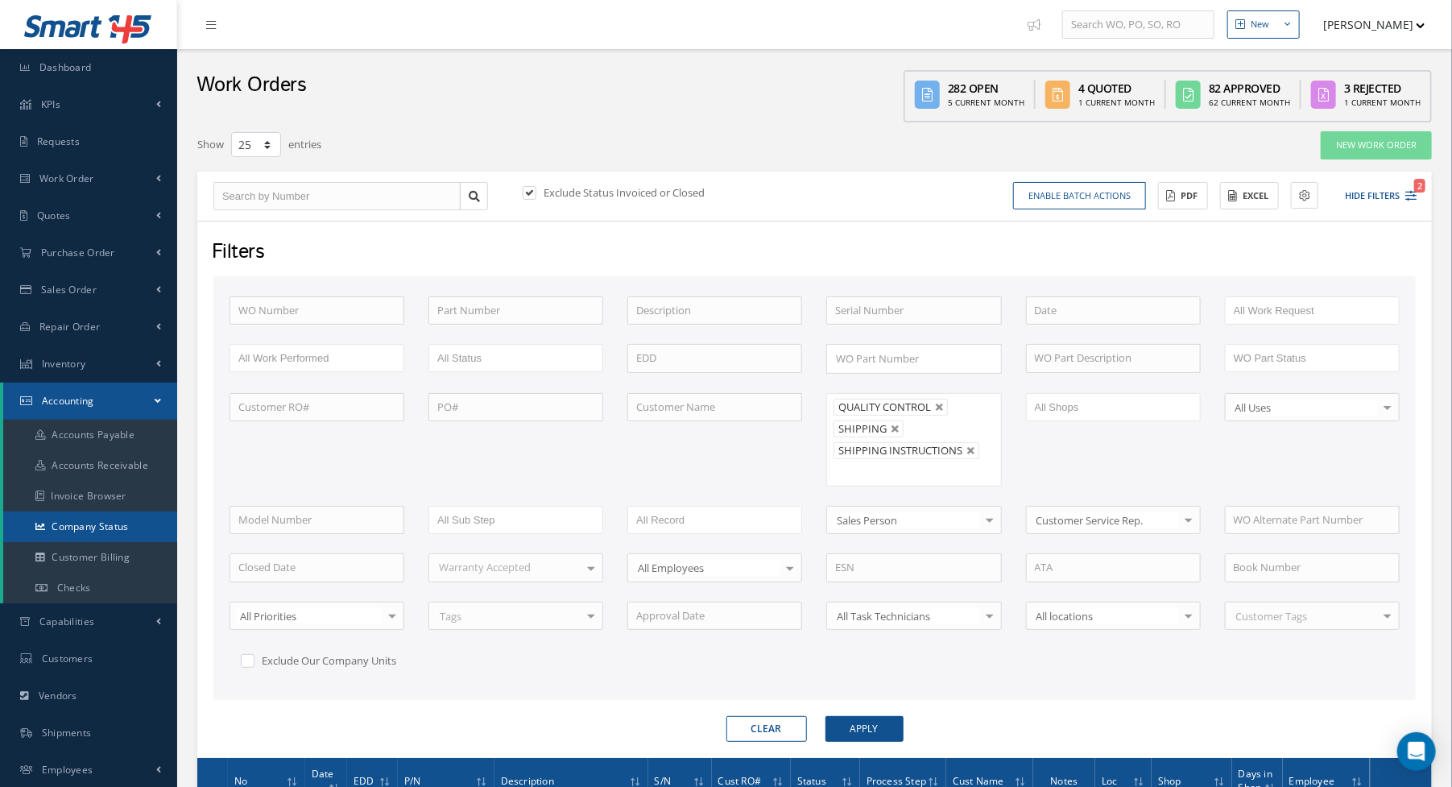
click at [73, 528] on link "Company Status" at bounding box center [90, 527] width 174 height 31
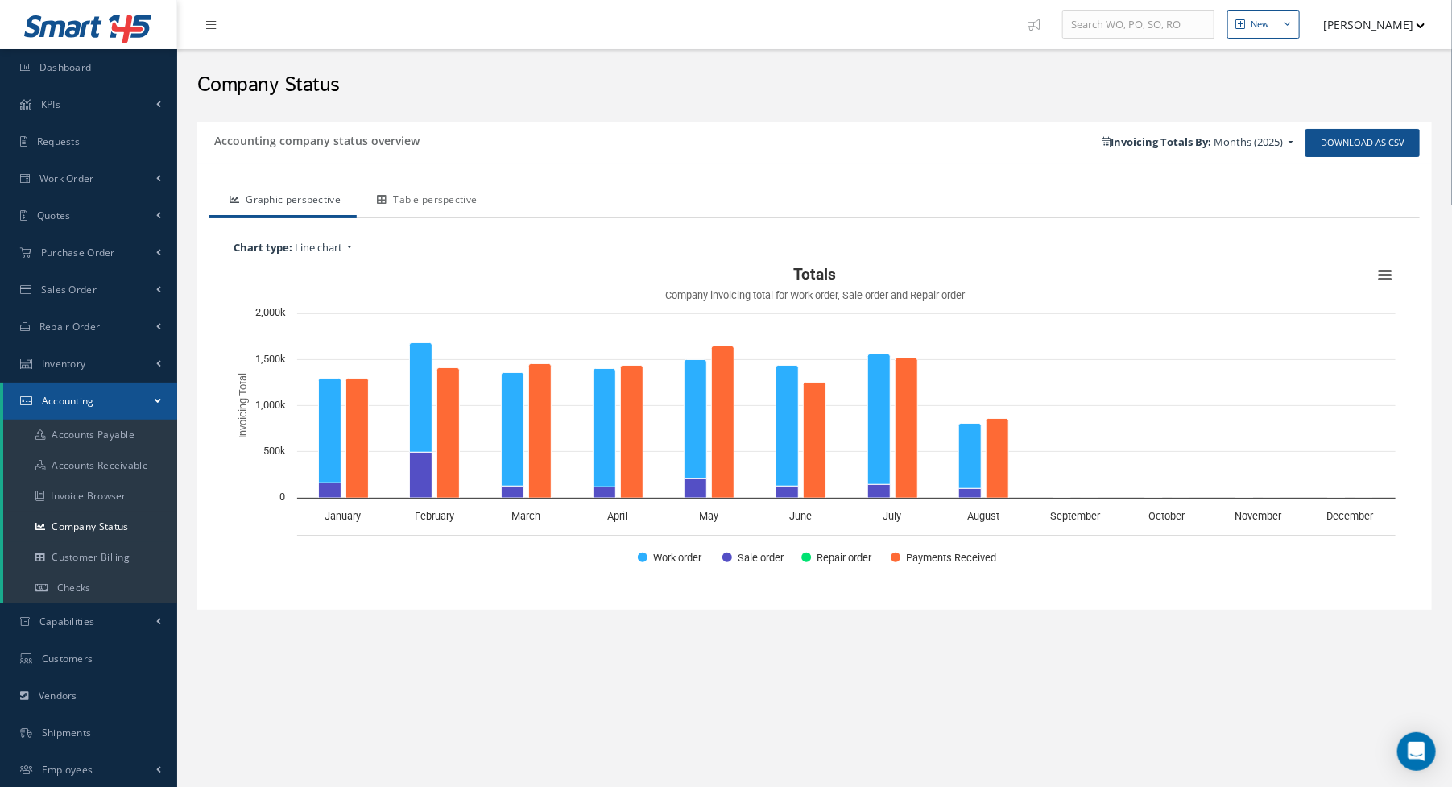
click at [441, 191] on link "Table perspective" at bounding box center [425, 201] width 136 height 34
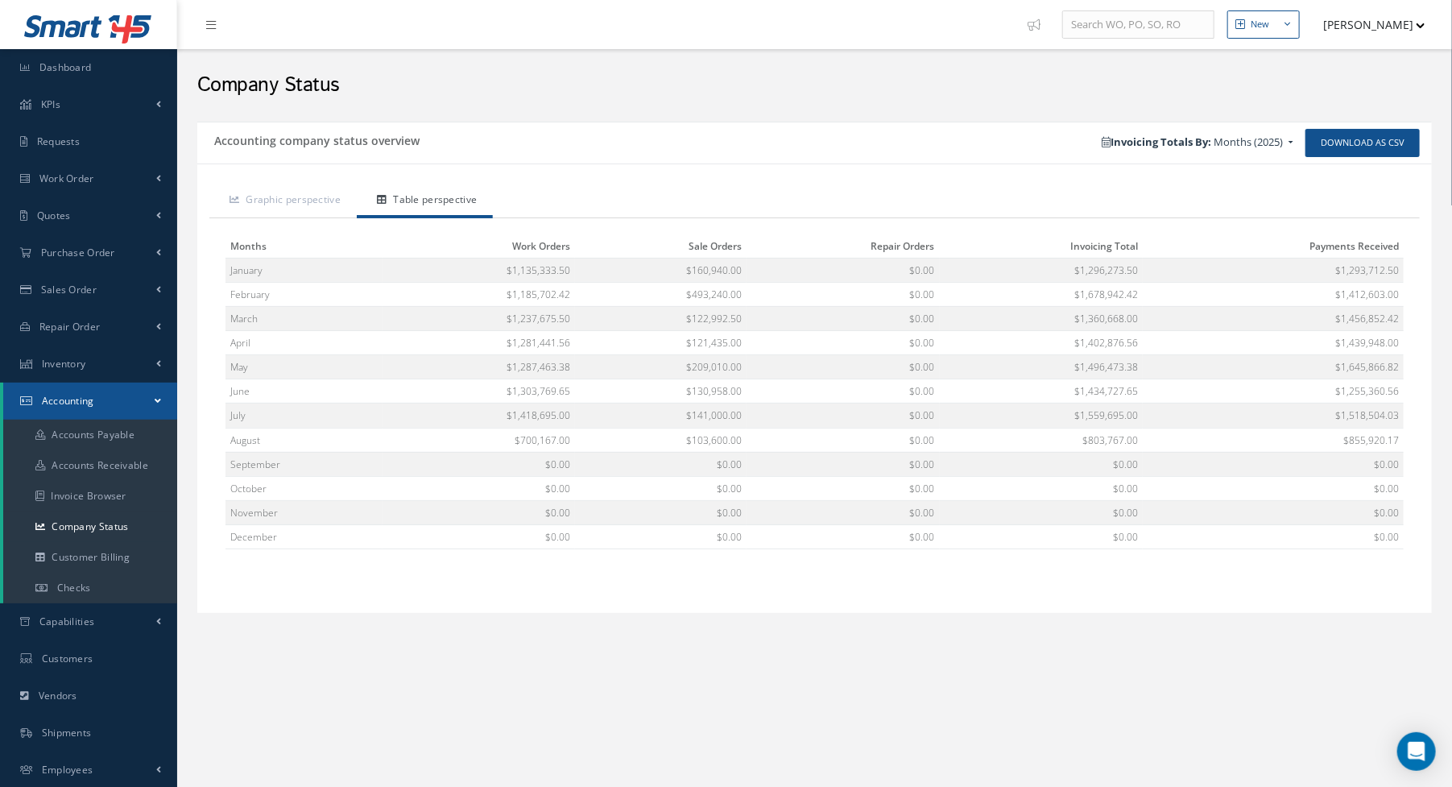
click at [691, 82] on h2 "Company Status" at bounding box center [814, 85] width 1235 height 24
click at [826, 155] on div "Accounting company status overview Download as CSV Invoicing Totals By: Months …" at bounding box center [814, 143] width 1235 height 42
click at [82, 177] on span "Work Order" at bounding box center [66, 179] width 55 height 14
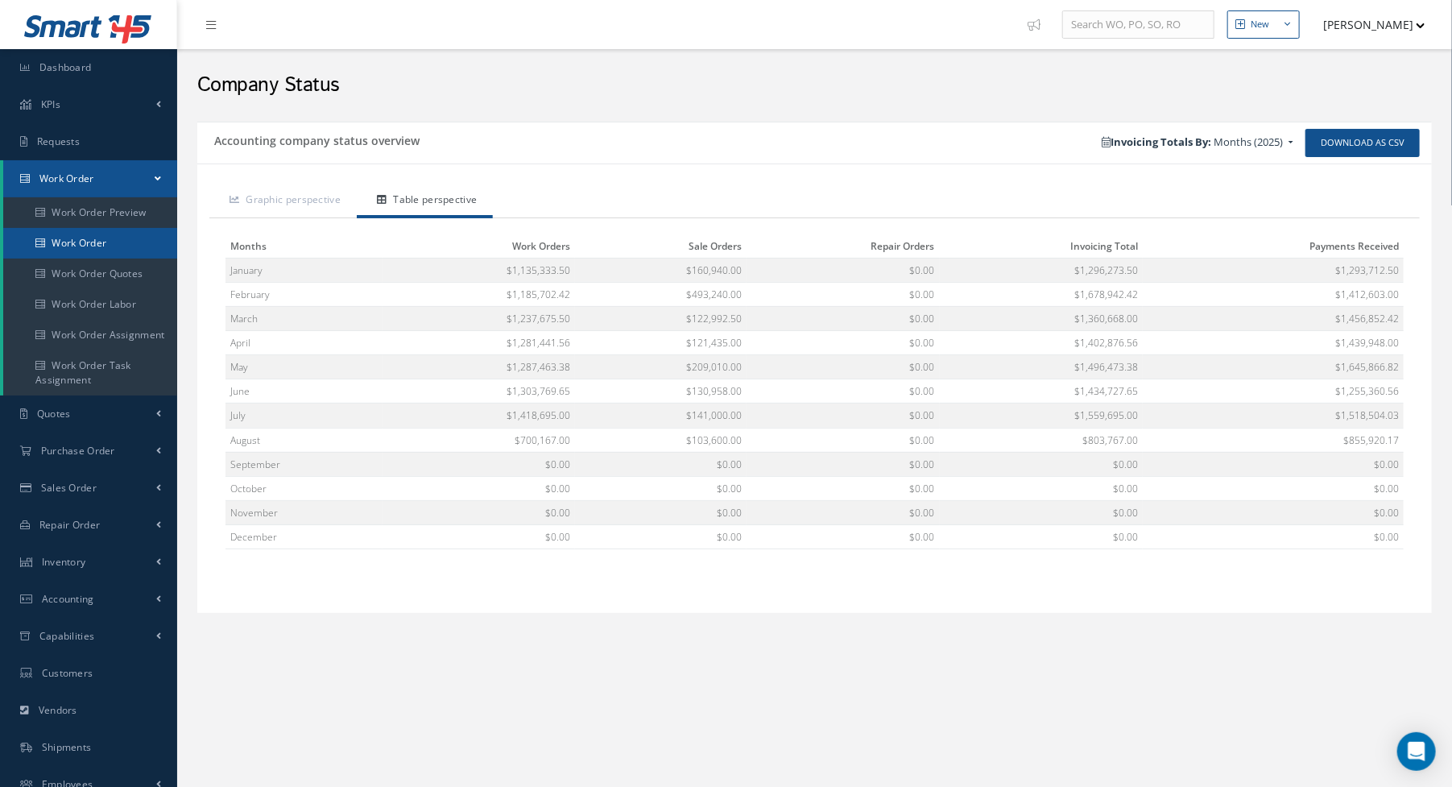
click at [82, 244] on link "Work Order" at bounding box center [90, 243] width 174 height 31
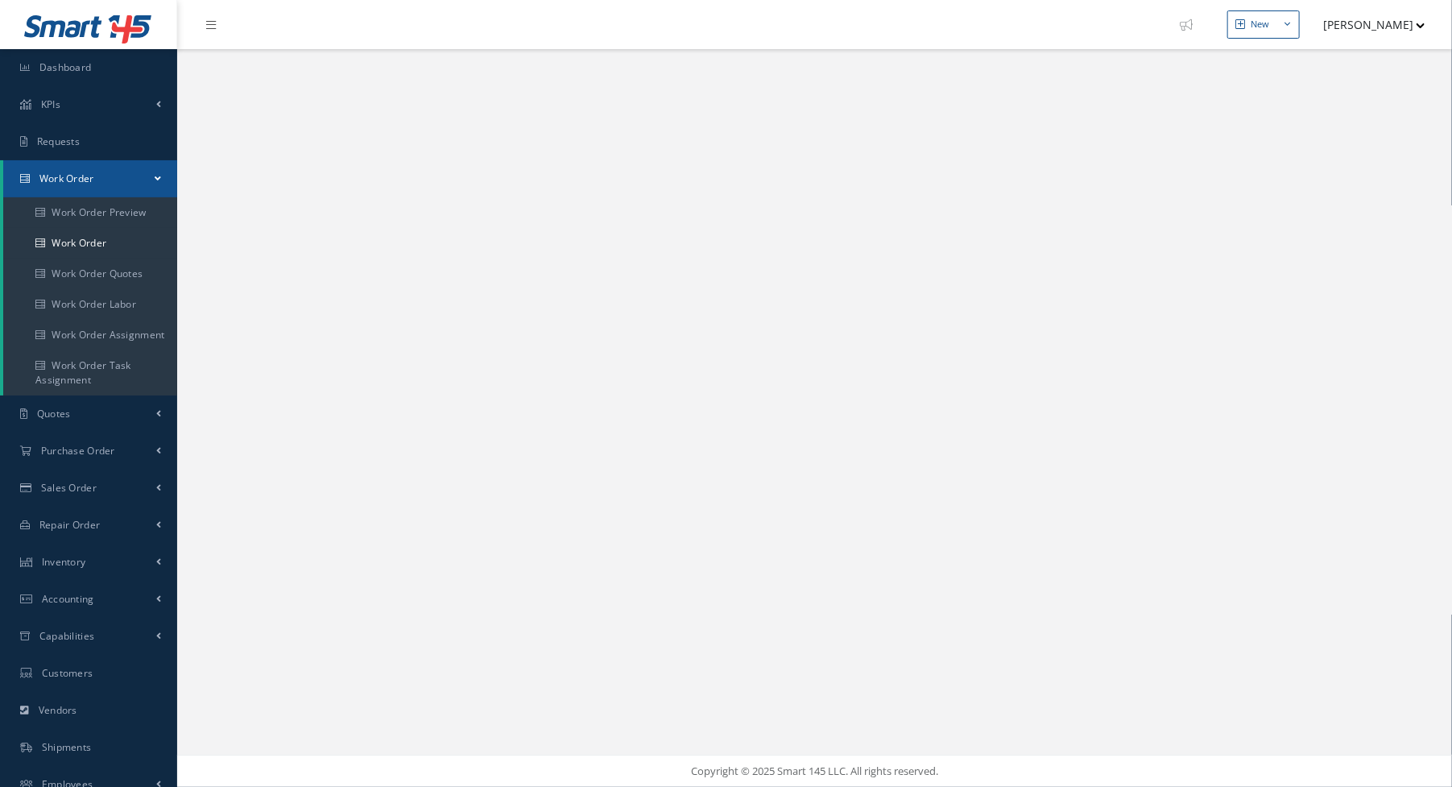
select select "25"
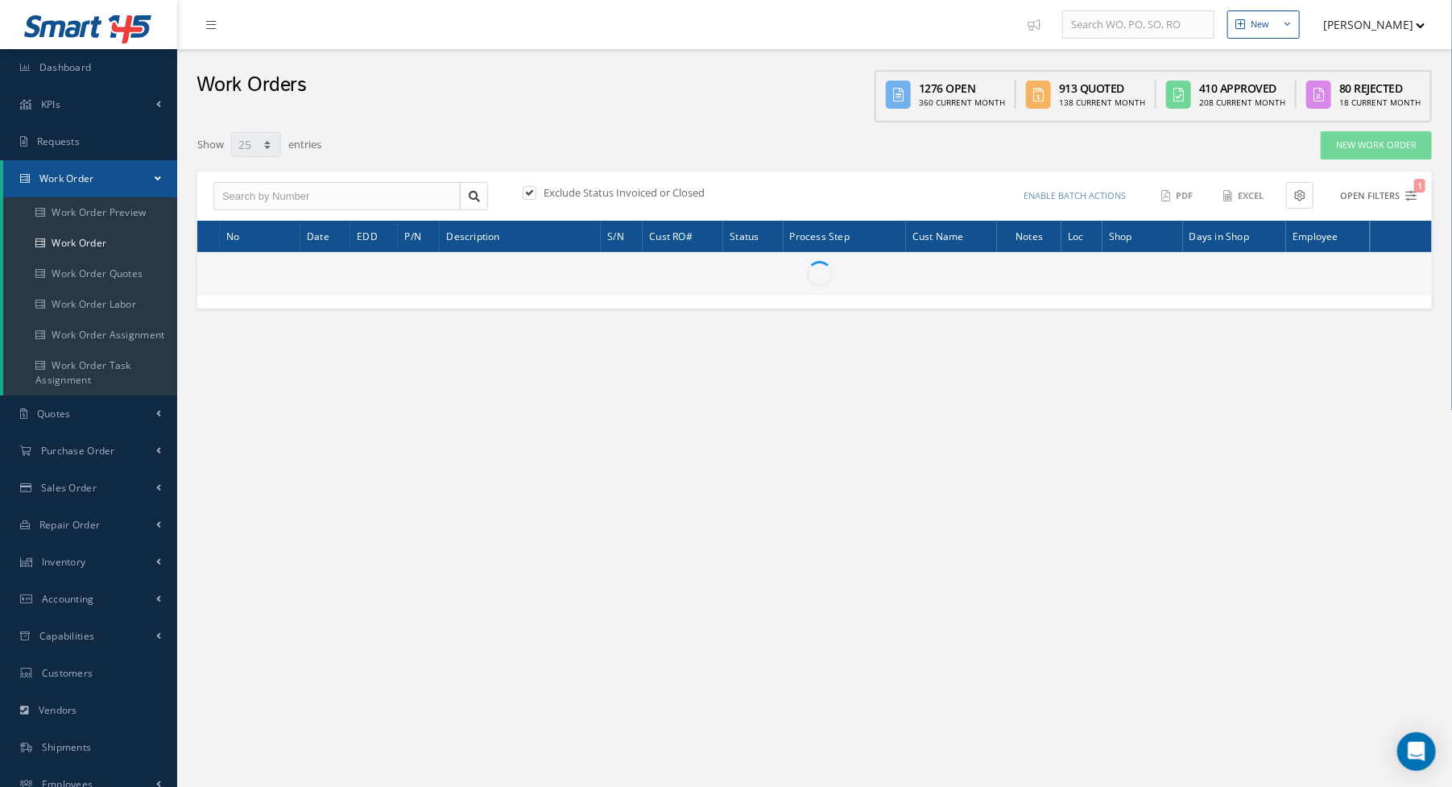
type input "All Work Request"
type input "All Work Performed"
type input "All Status"
type input "WO Part Status"
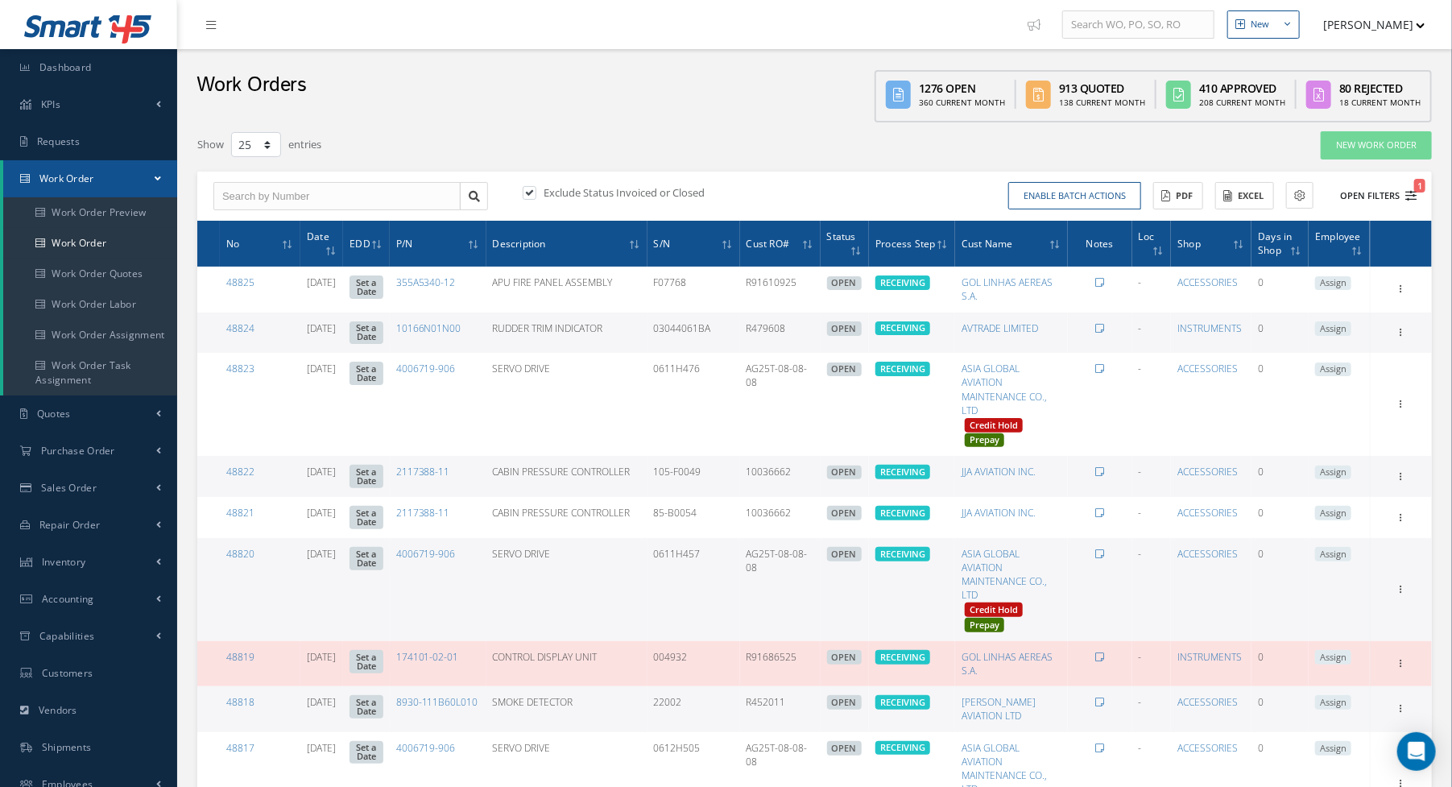
click at [1414, 197] on icon "1" at bounding box center [1411, 195] width 11 height 11
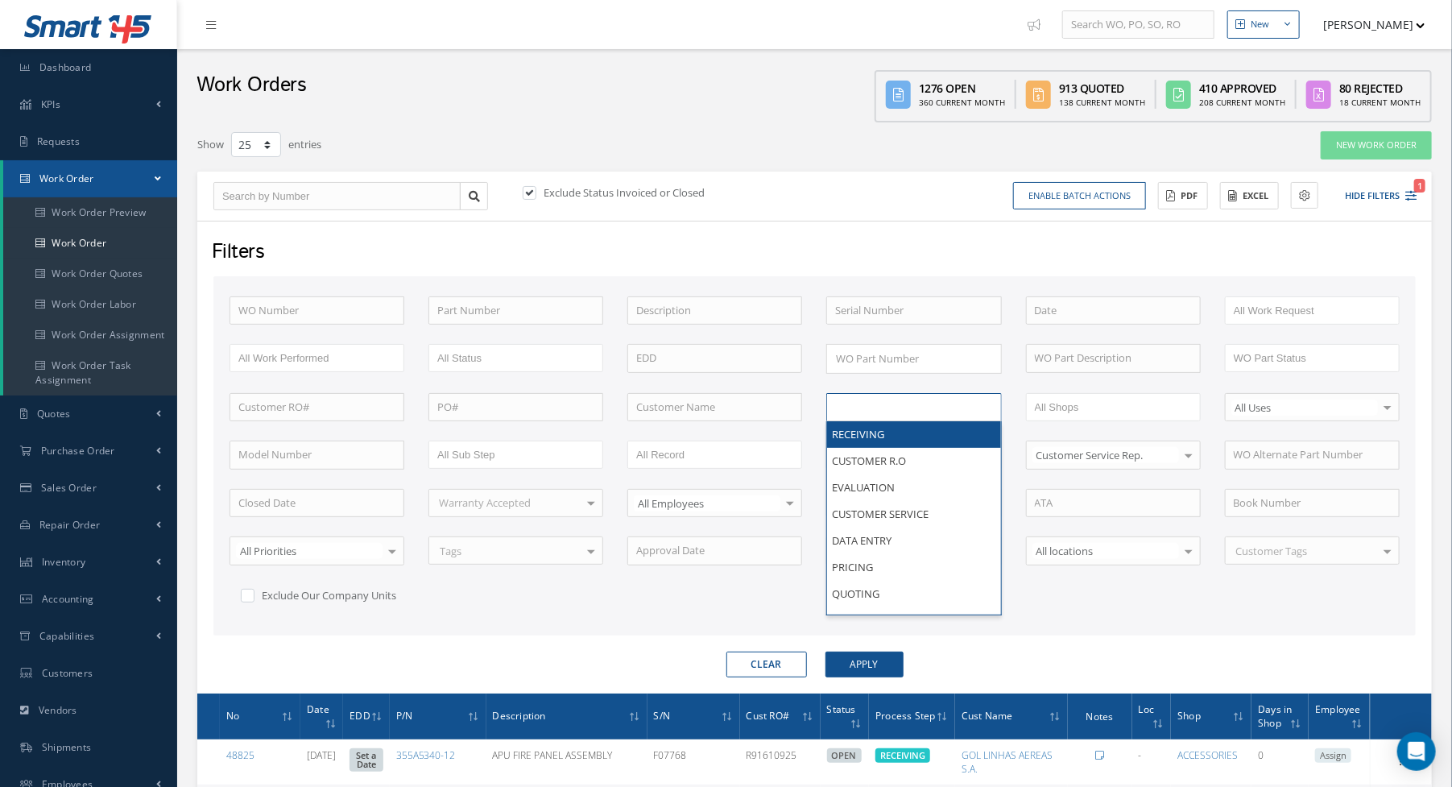
click at [938, 400] on li at bounding box center [887, 407] width 114 height 22
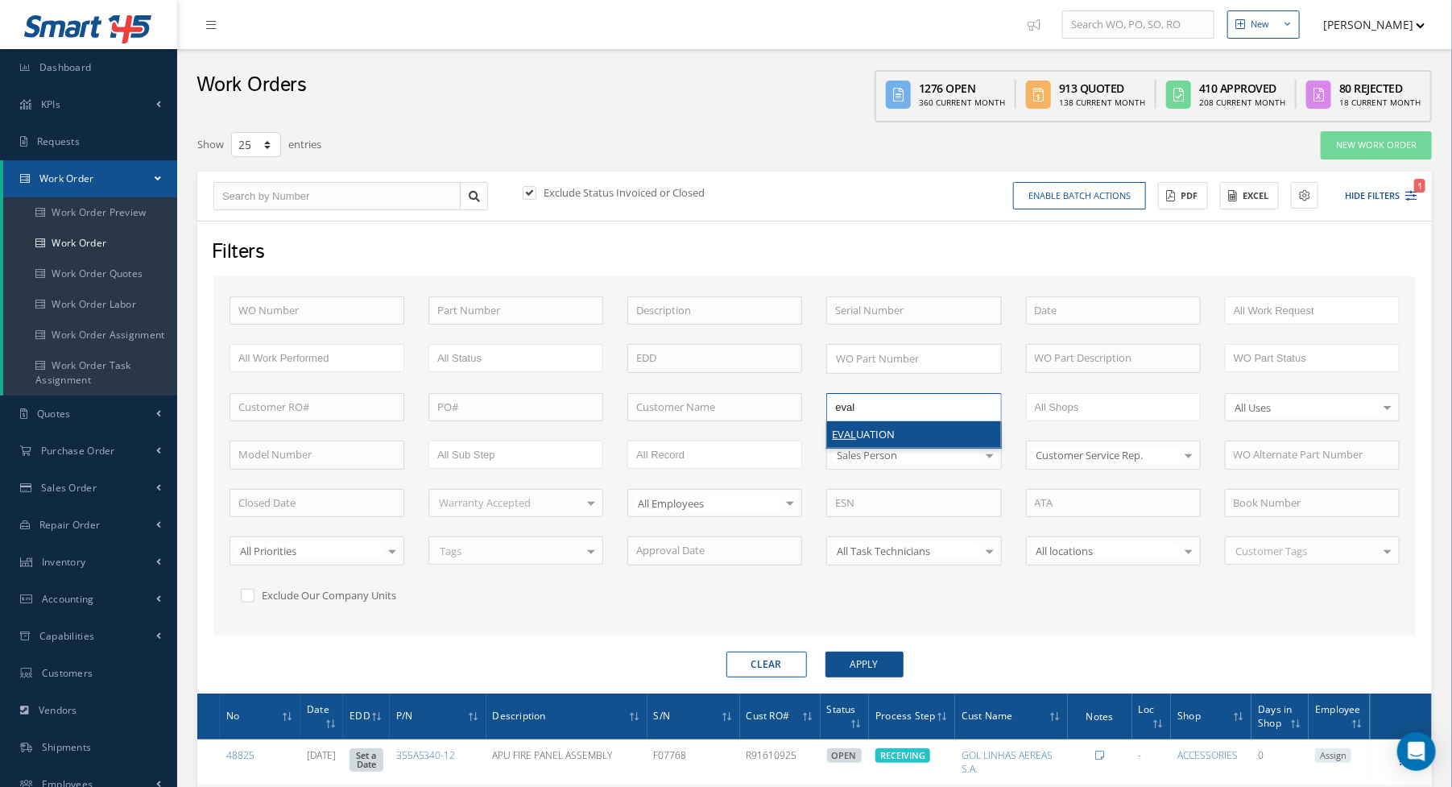
type input "eval"
click at [826, 652] on button "Apply" at bounding box center [865, 665] width 78 height 26
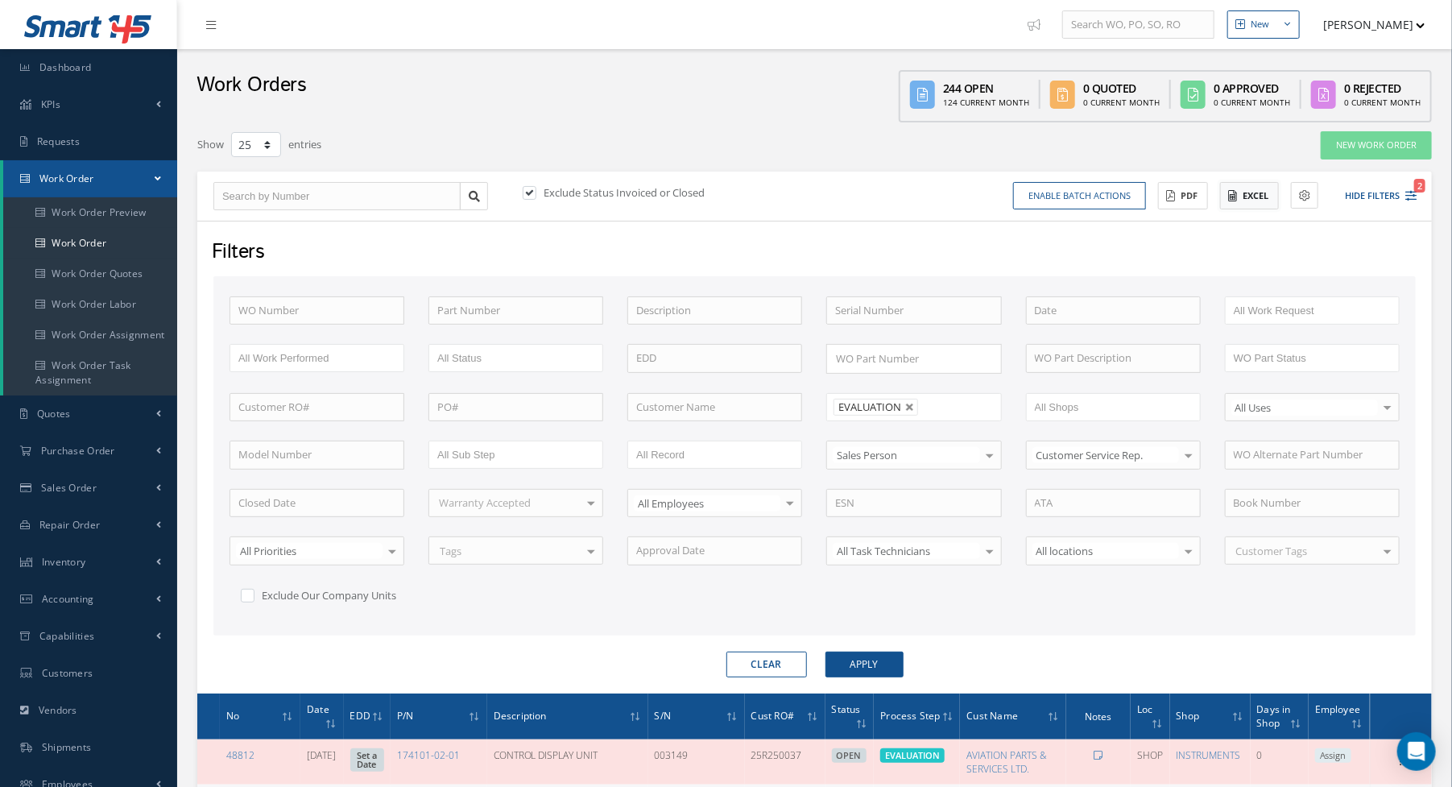
click at [1249, 190] on button "Excel" at bounding box center [1249, 196] width 59 height 28
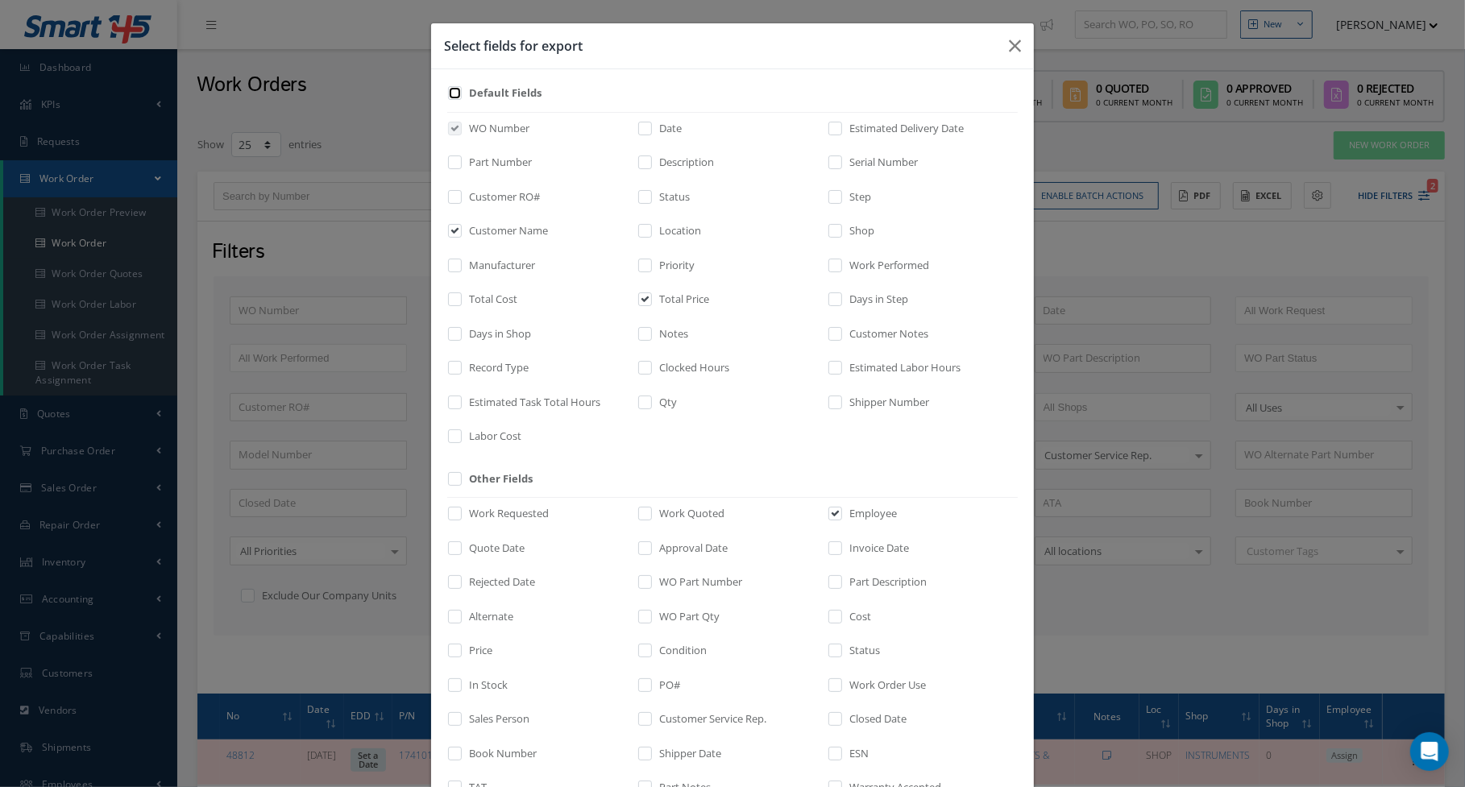
click at [451, 89] on input "checkbox" at bounding box center [455, 98] width 10 height 19
checkbox input "true"
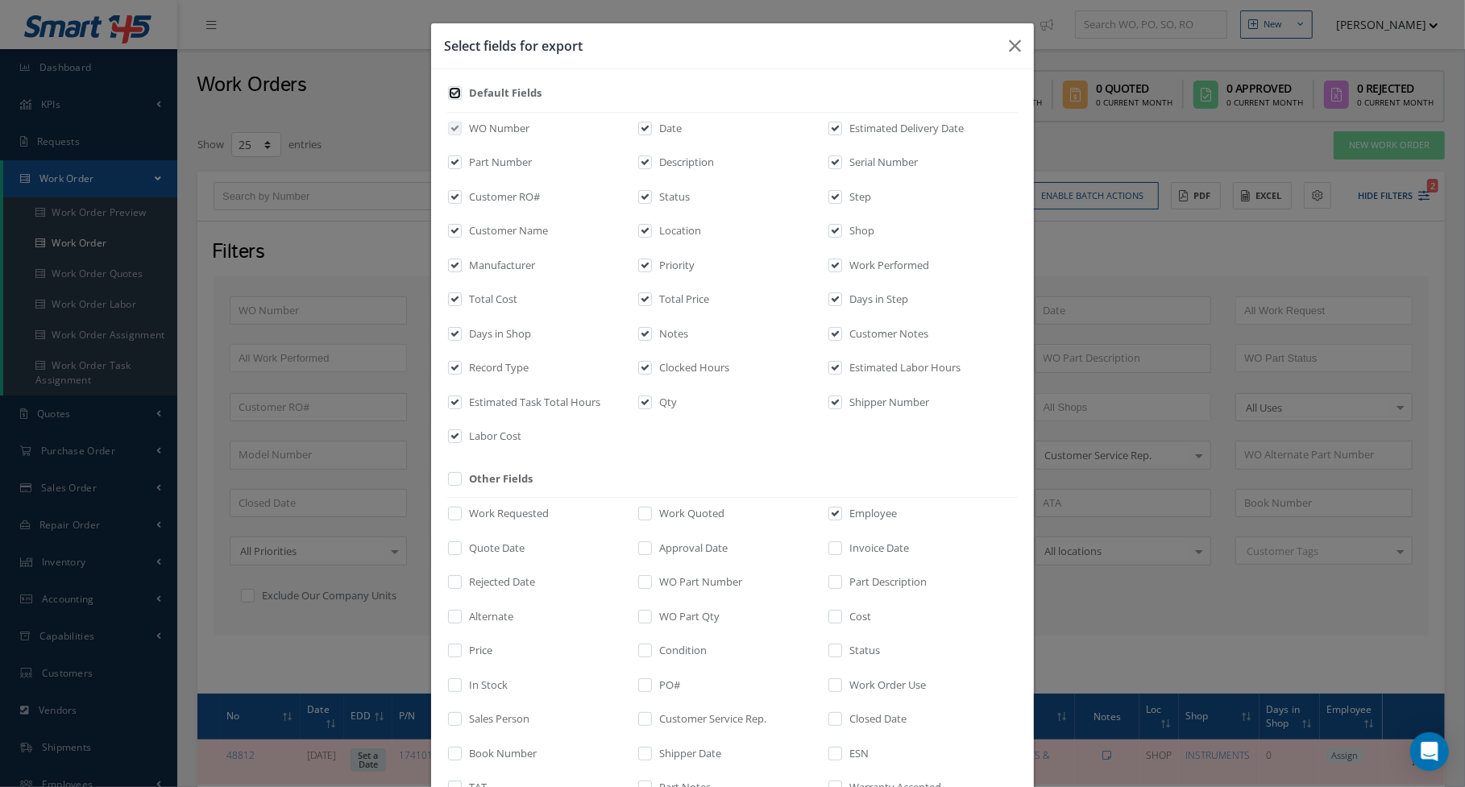
checkbox input "true"
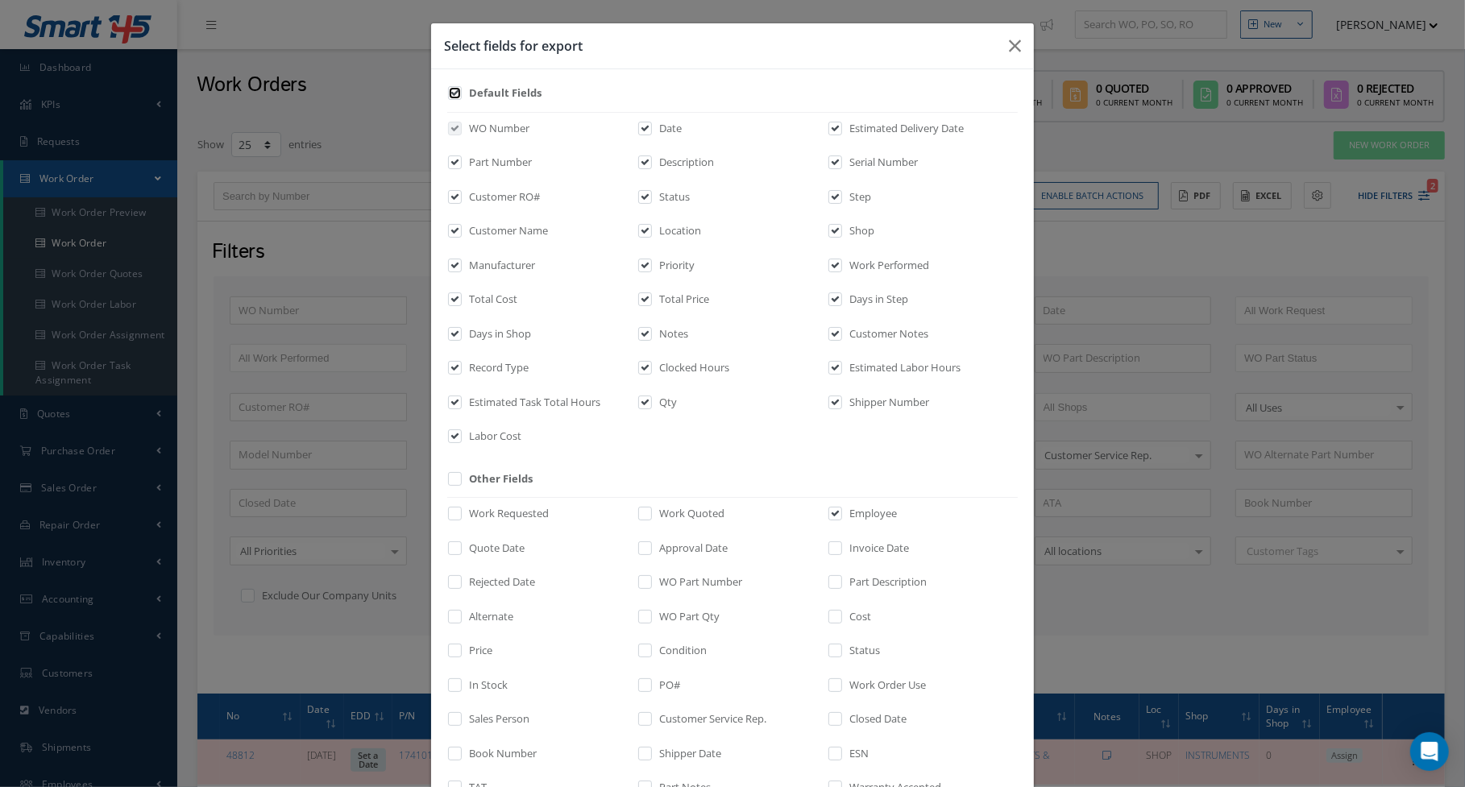
checkbox input "true"
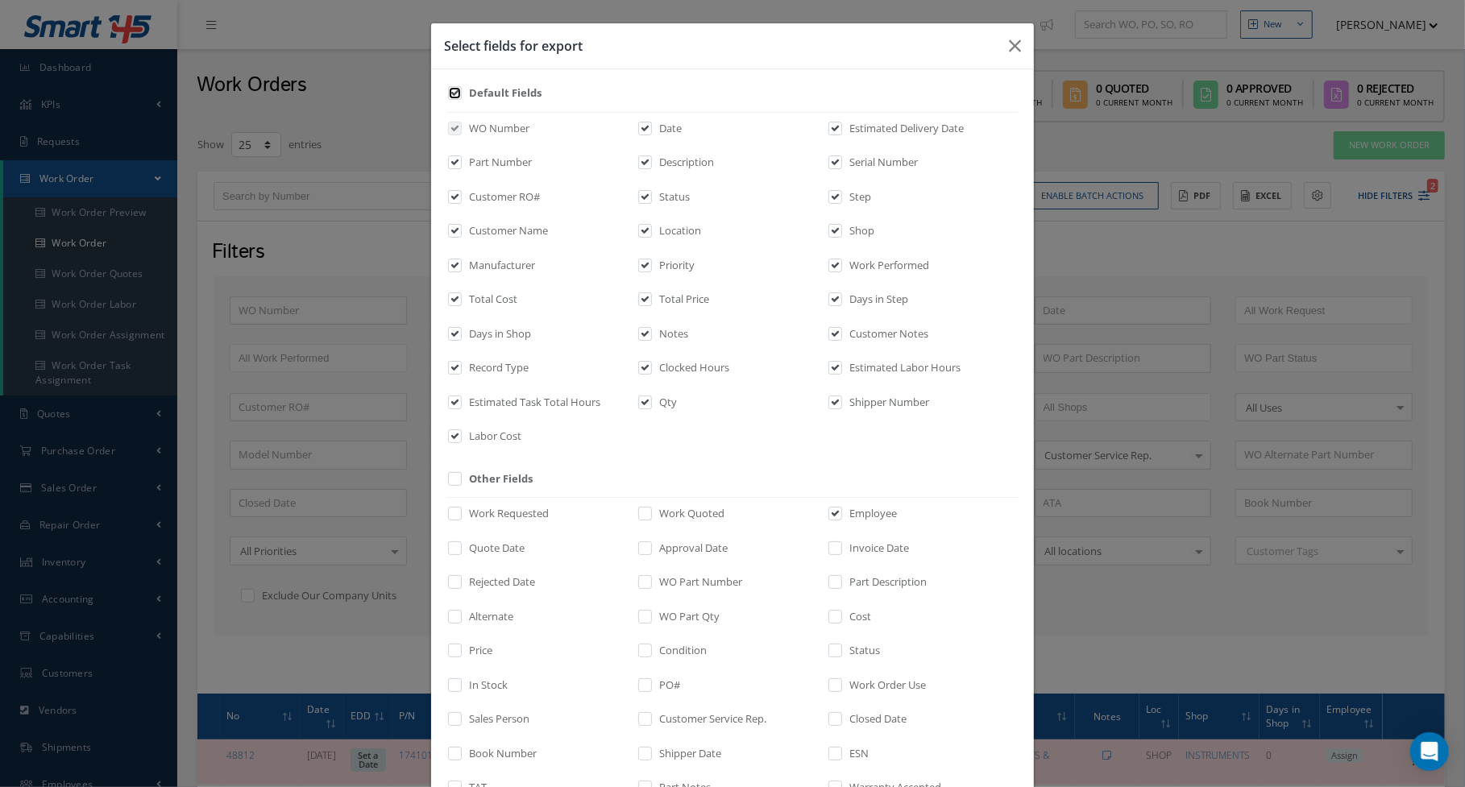
checkbox input "true"
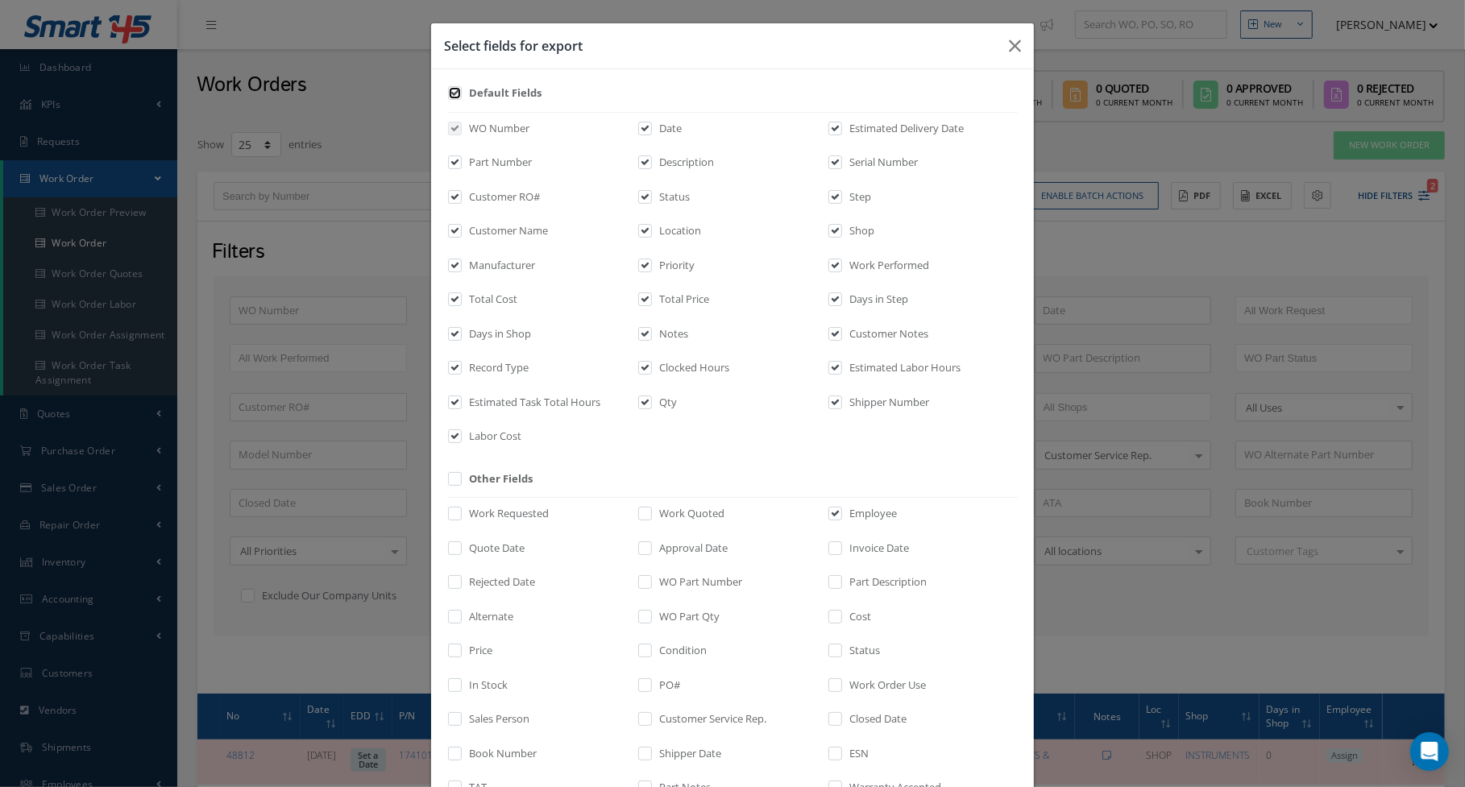
checkbox input "true"
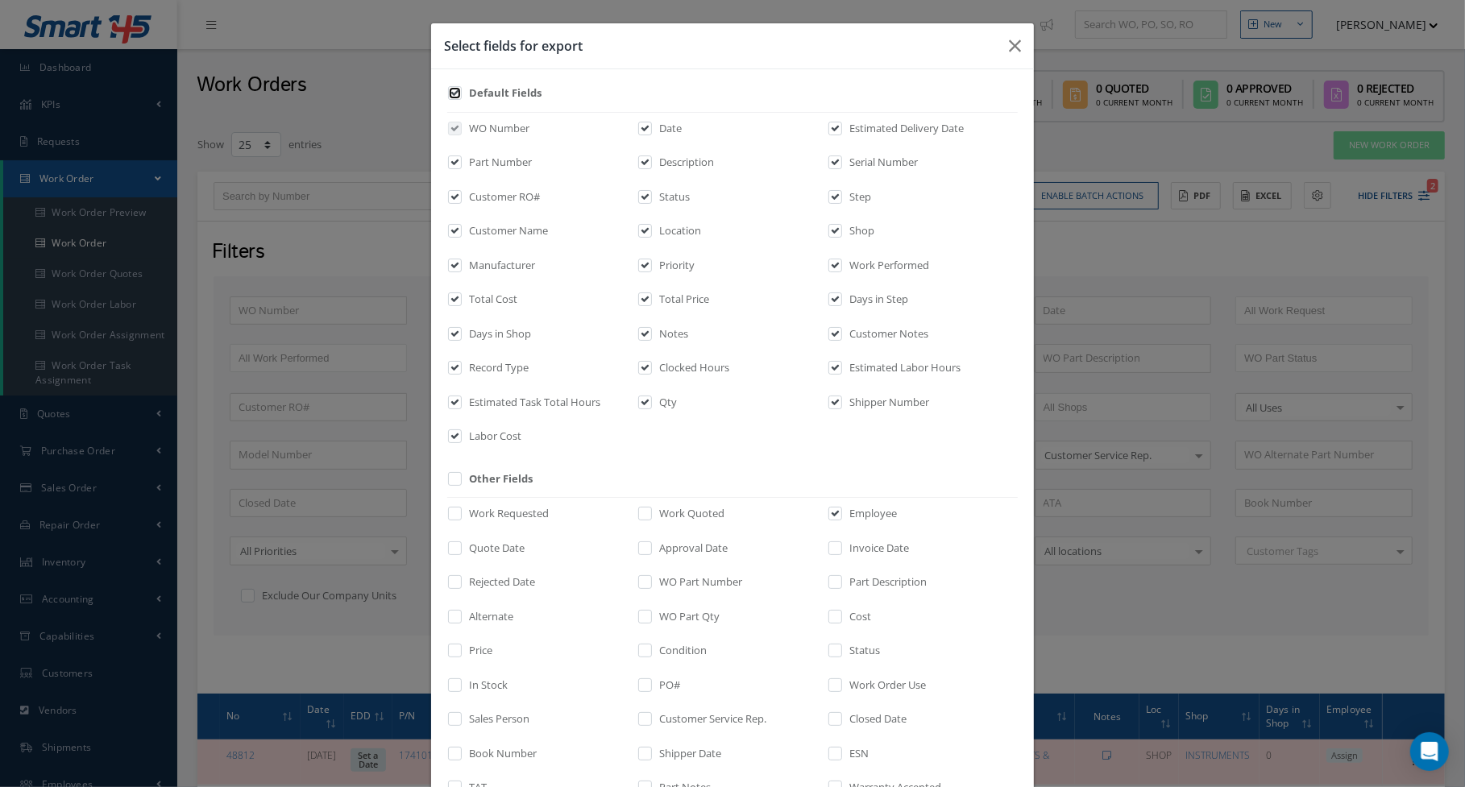
checkbox input "true"
click at [450, 441] on input "checkbox" at bounding box center [455, 442] width 10 height 19
checkbox input "false"
click at [450, 400] on input "checkbox" at bounding box center [455, 407] width 10 height 19
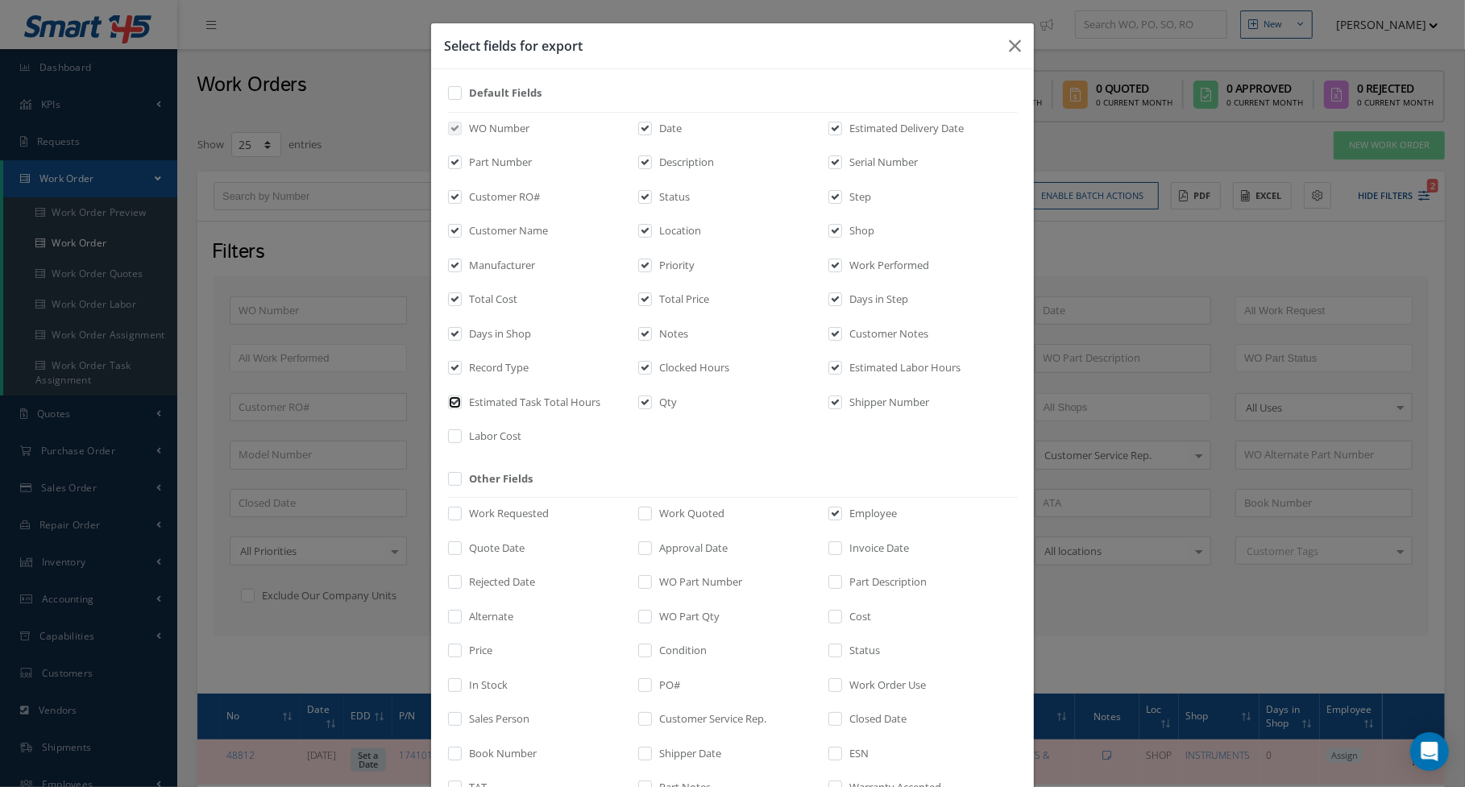
checkbox input "false"
click at [451, 373] on input "checkbox" at bounding box center [455, 373] width 10 height 19
checkbox input "false"
click at [644, 368] on input "checkbox" at bounding box center [645, 373] width 10 height 19
checkbox input "false"
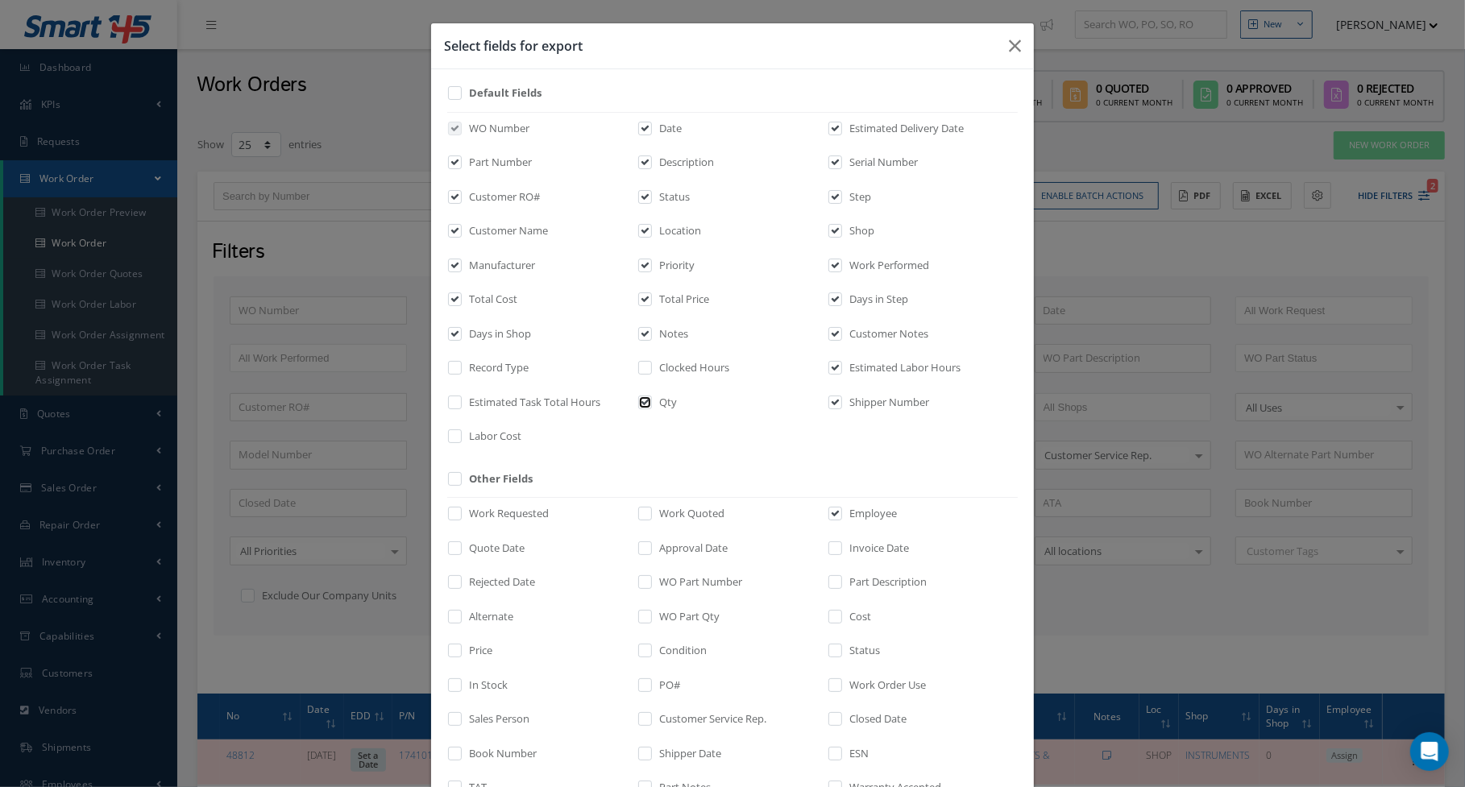
click at [640, 402] on input "checkbox" at bounding box center [645, 407] width 10 height 19
checkbox input "false"
click at [640, 333] on input "checkbox" at bounding box center [645, 338] width 10 height 19
checkbox input "false"
click at [835, 334] on input "checkbox" at bounding box center [836, 338] width 10 height 19
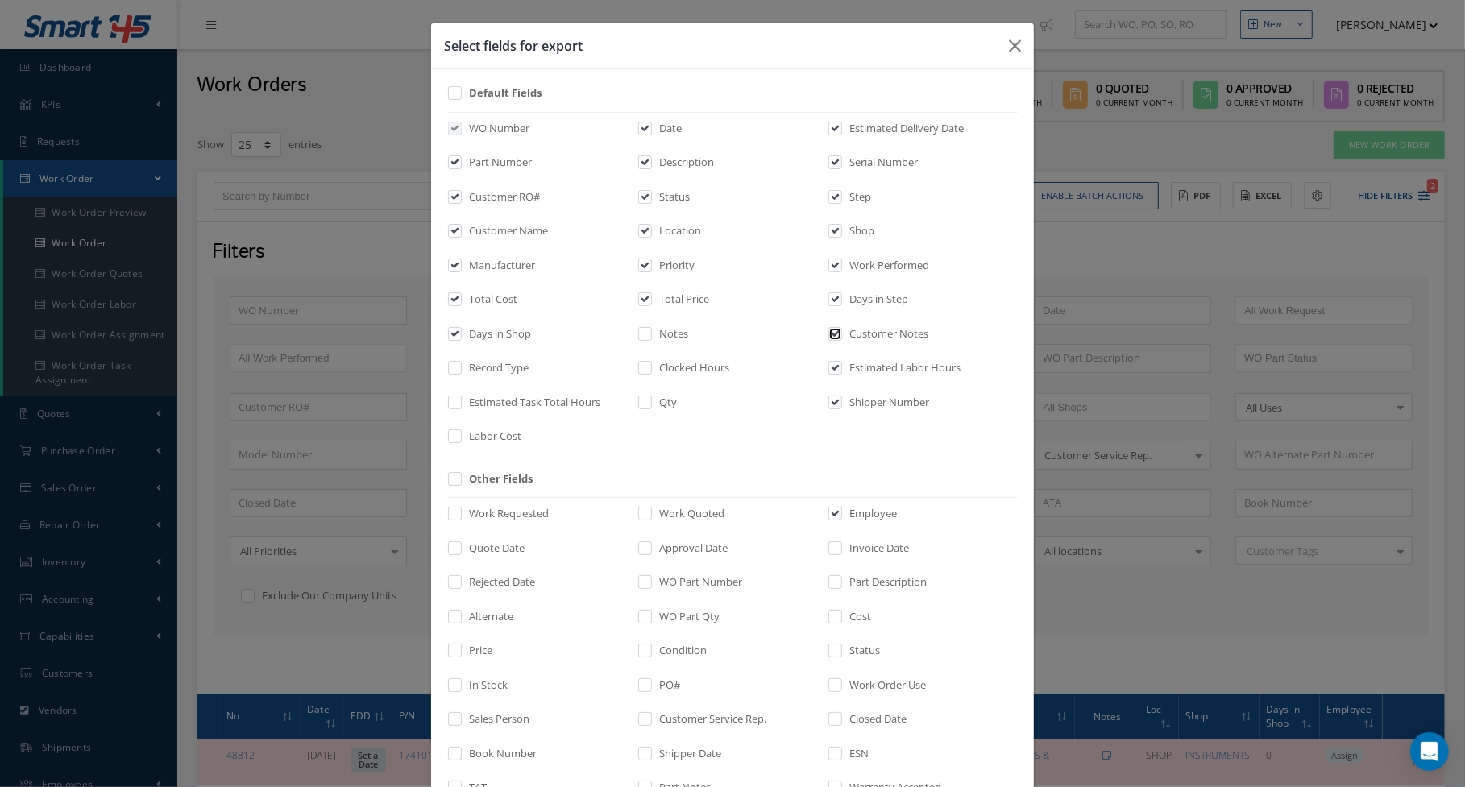
checkbox input "false"
click at [841, 365] on label at bounding box center [843, 371] width 4 height 23
click at [835, 365] on input "checkbox" at bounding box center [836, 373] width 10 height 19
checkbox input "false"
click at [831, 404] on input "checkbox" at bounding box center [836, 407] width 10 height 19
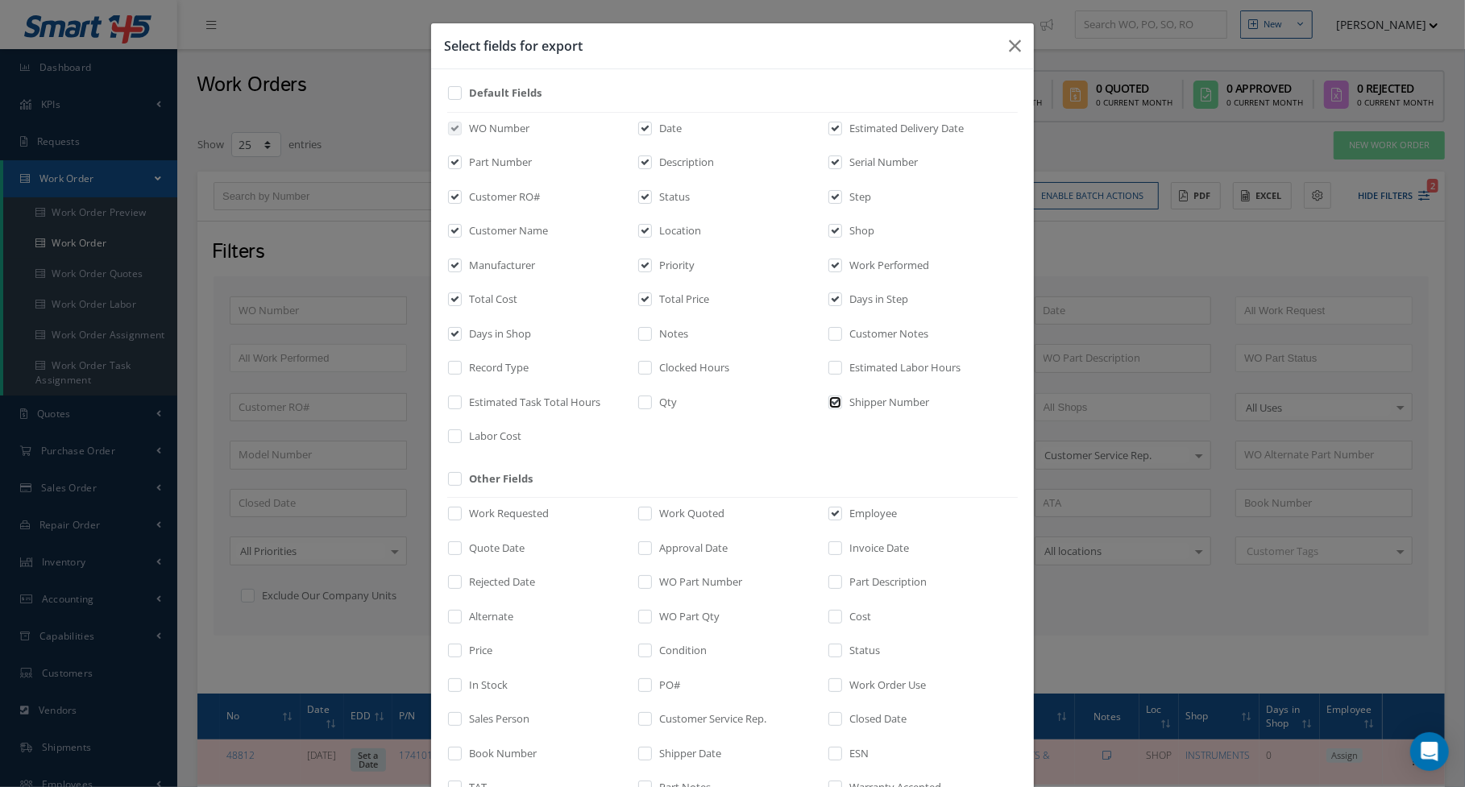
checkbox input "false"
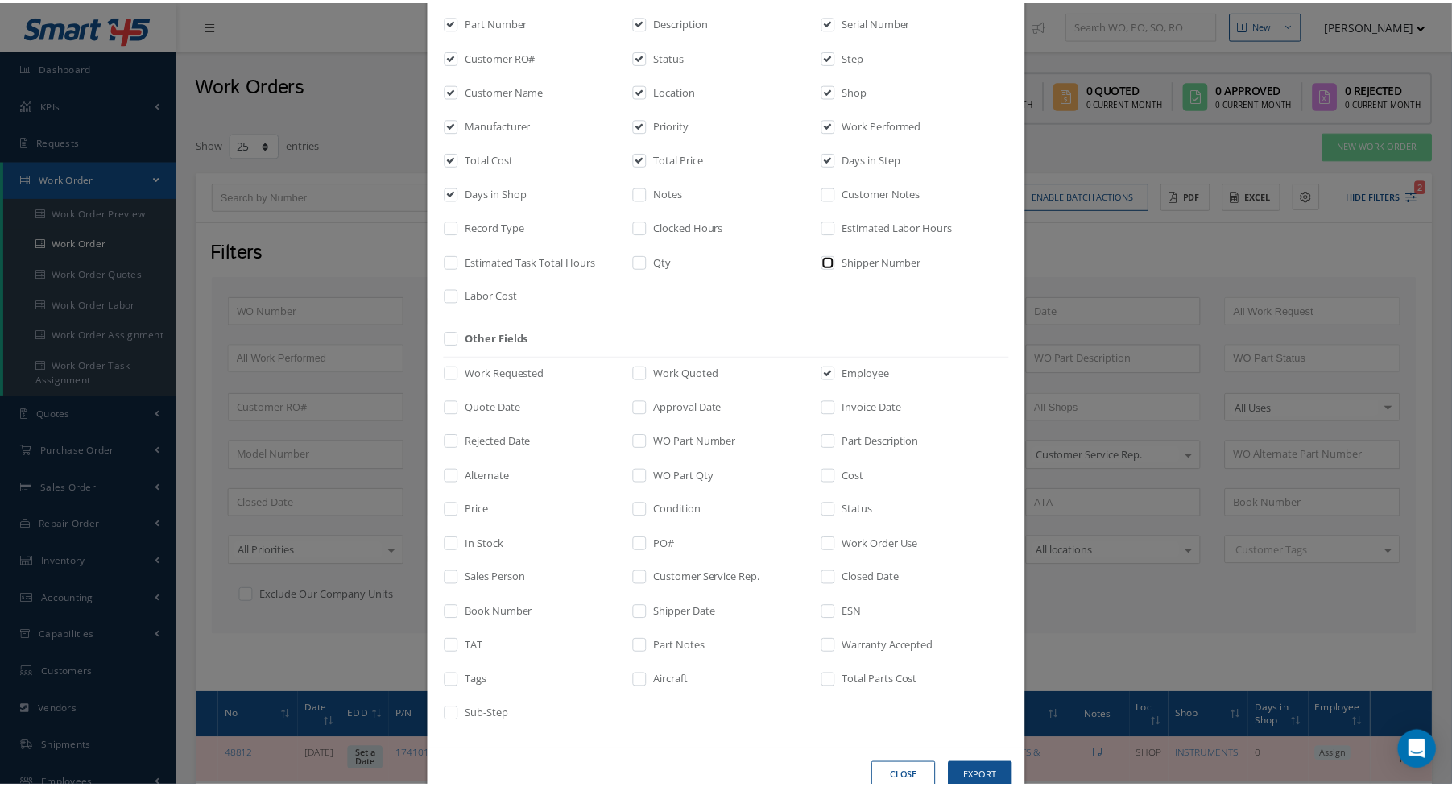
scroll to position [178, 0]
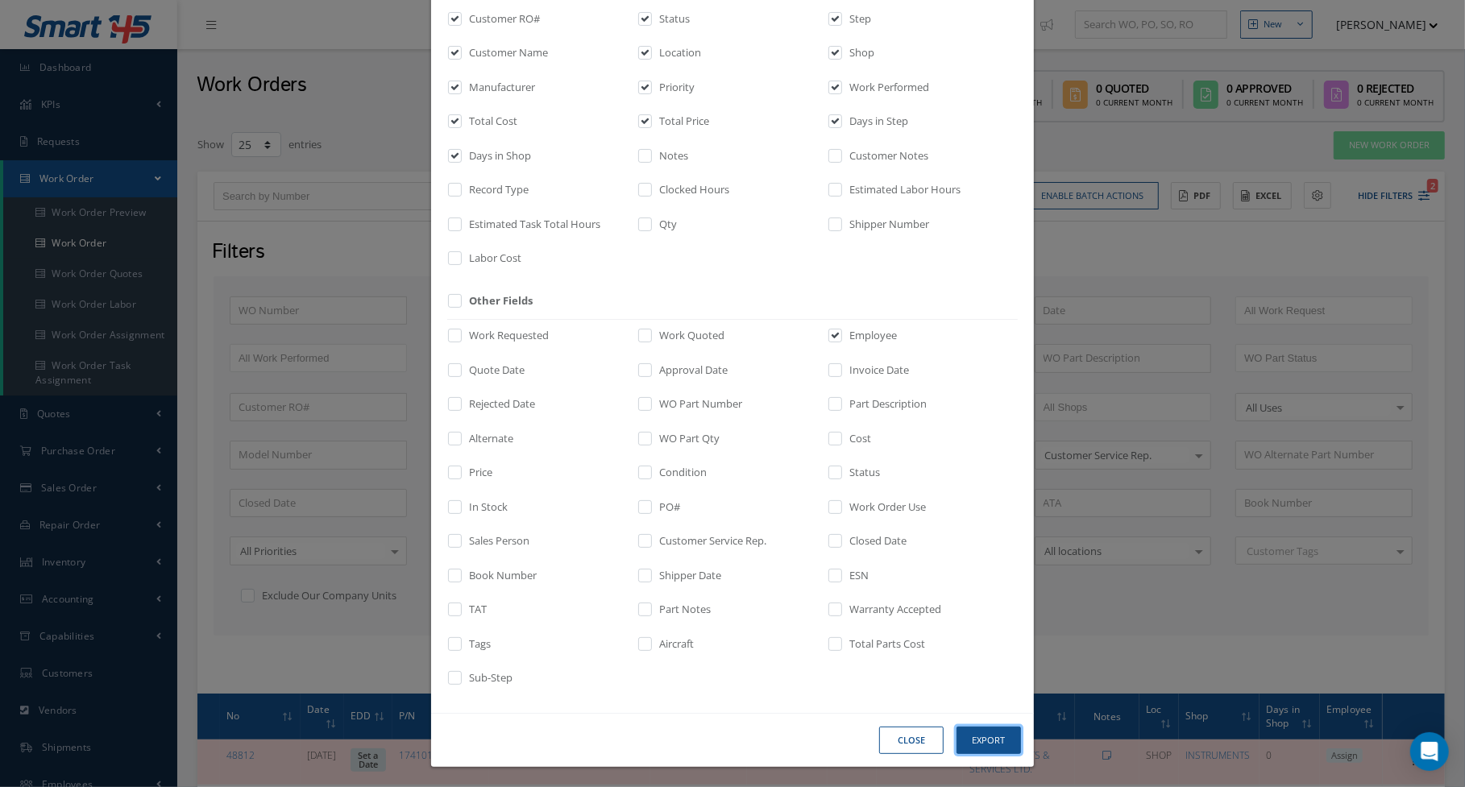
click at [0, 0] on button "Export" at bounding box center [0, 0] width 0 height 0
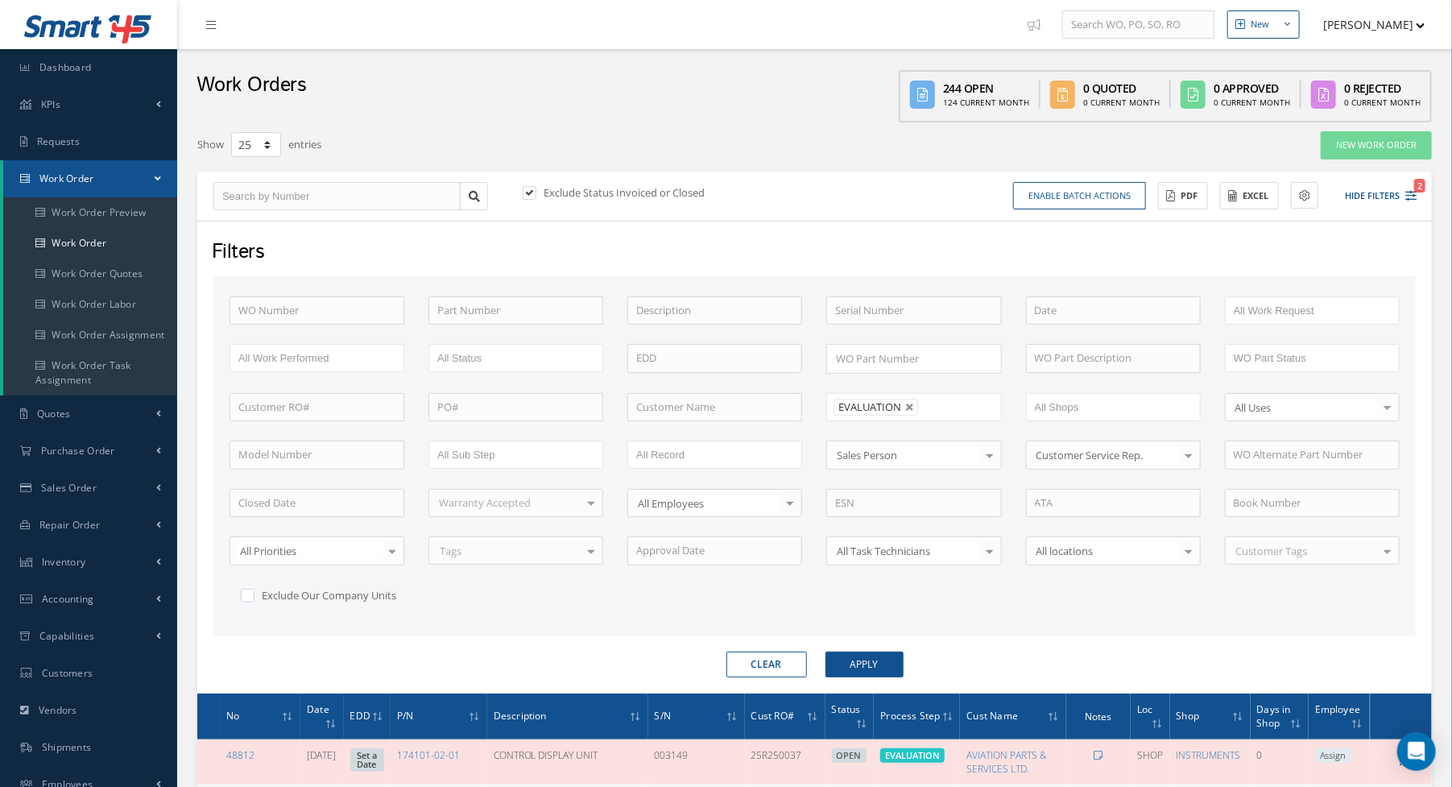
click at [709, 146] on div "Show 10 25 50 100 entries" at bounding box center [552, 145] width 735 height 29
